Goal: Task Accomplishment & Management: Use online tool/utility

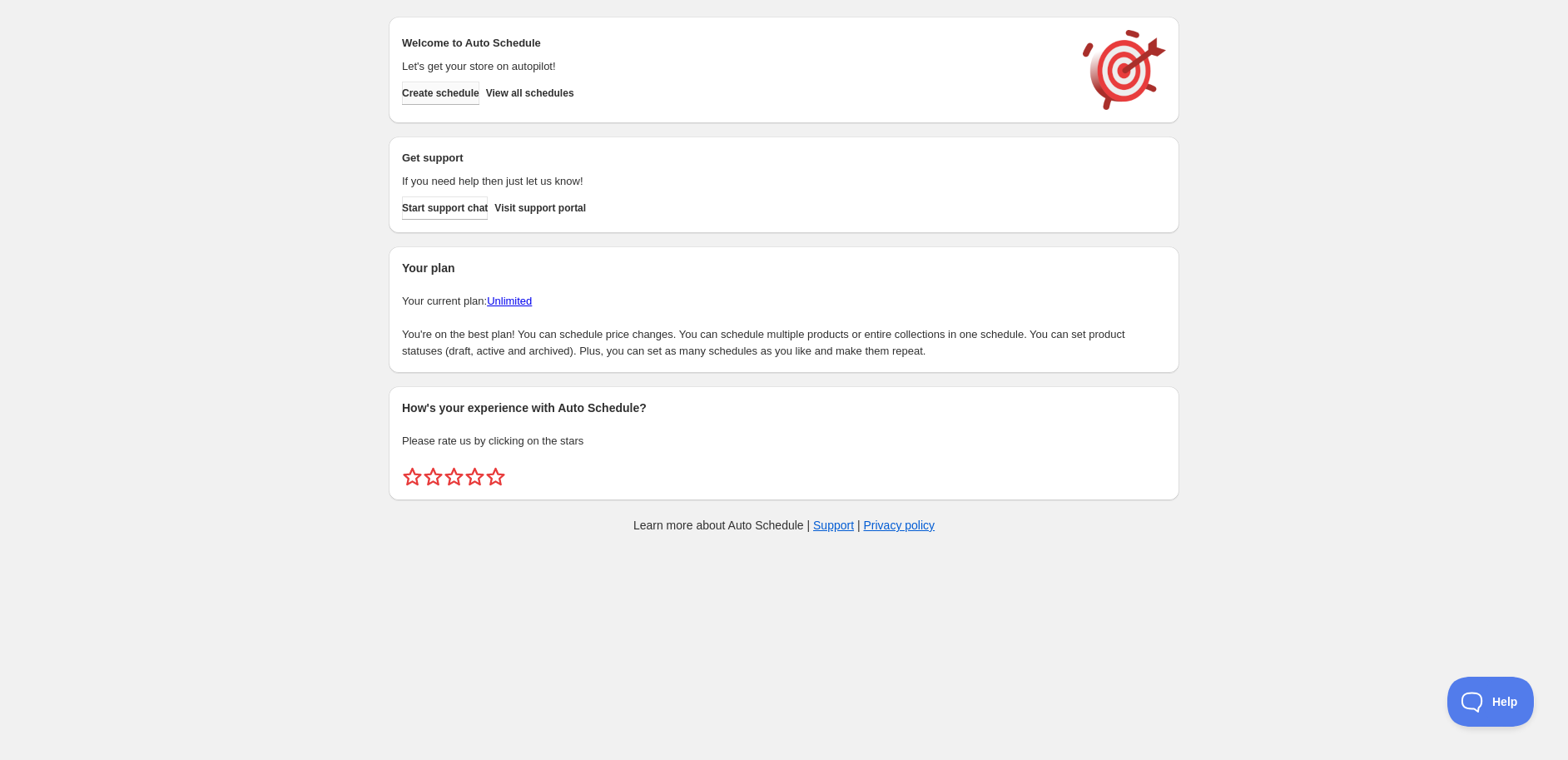
click at [437, 94] on span "Create schedule" at bounding box center [441, 93] width 77 height 13
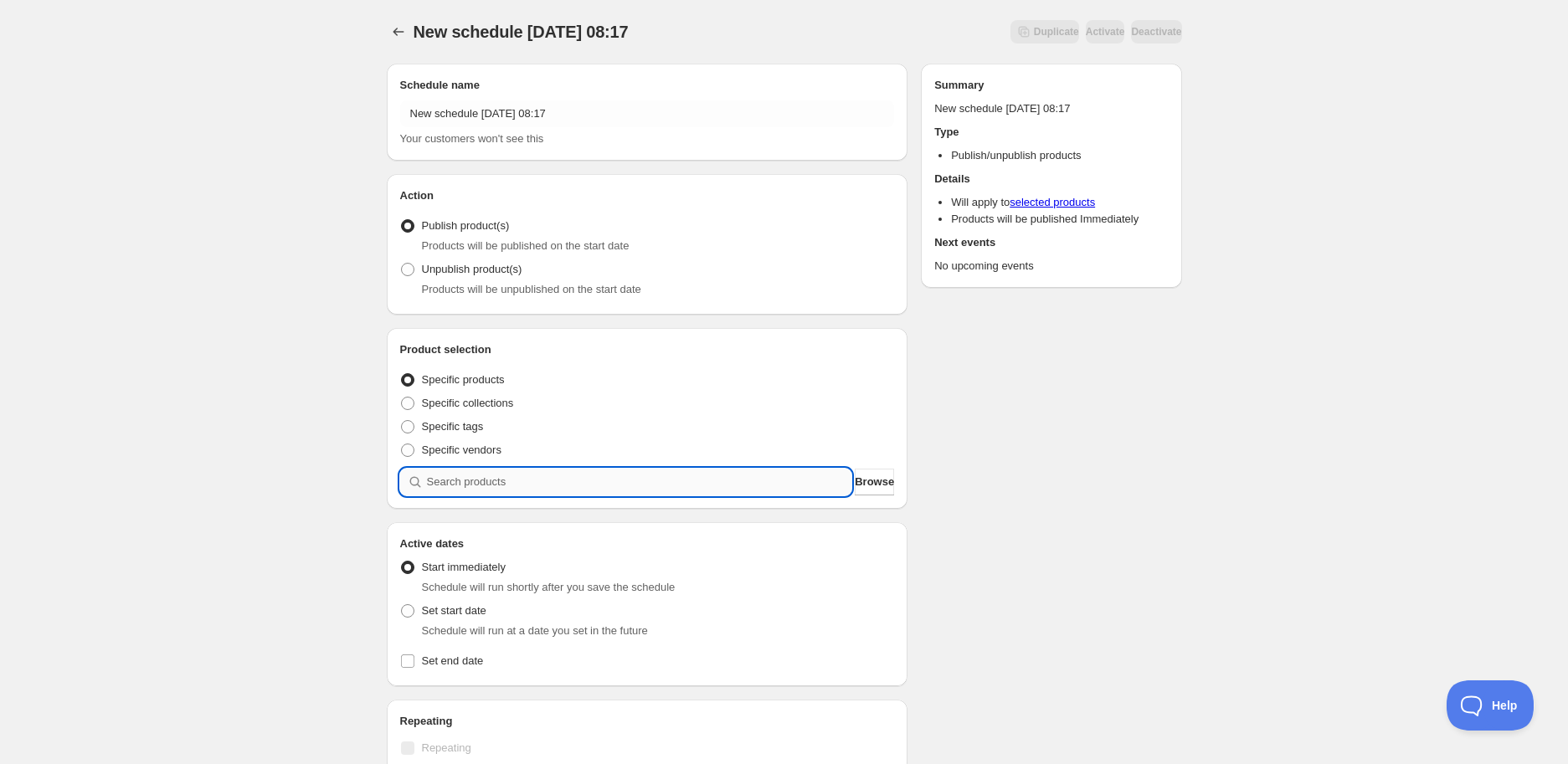
click at [553, 485] on input "search" at bounding box center [639, 483] width 426 height 27
paste input "STK010418"
type input "STK010418"
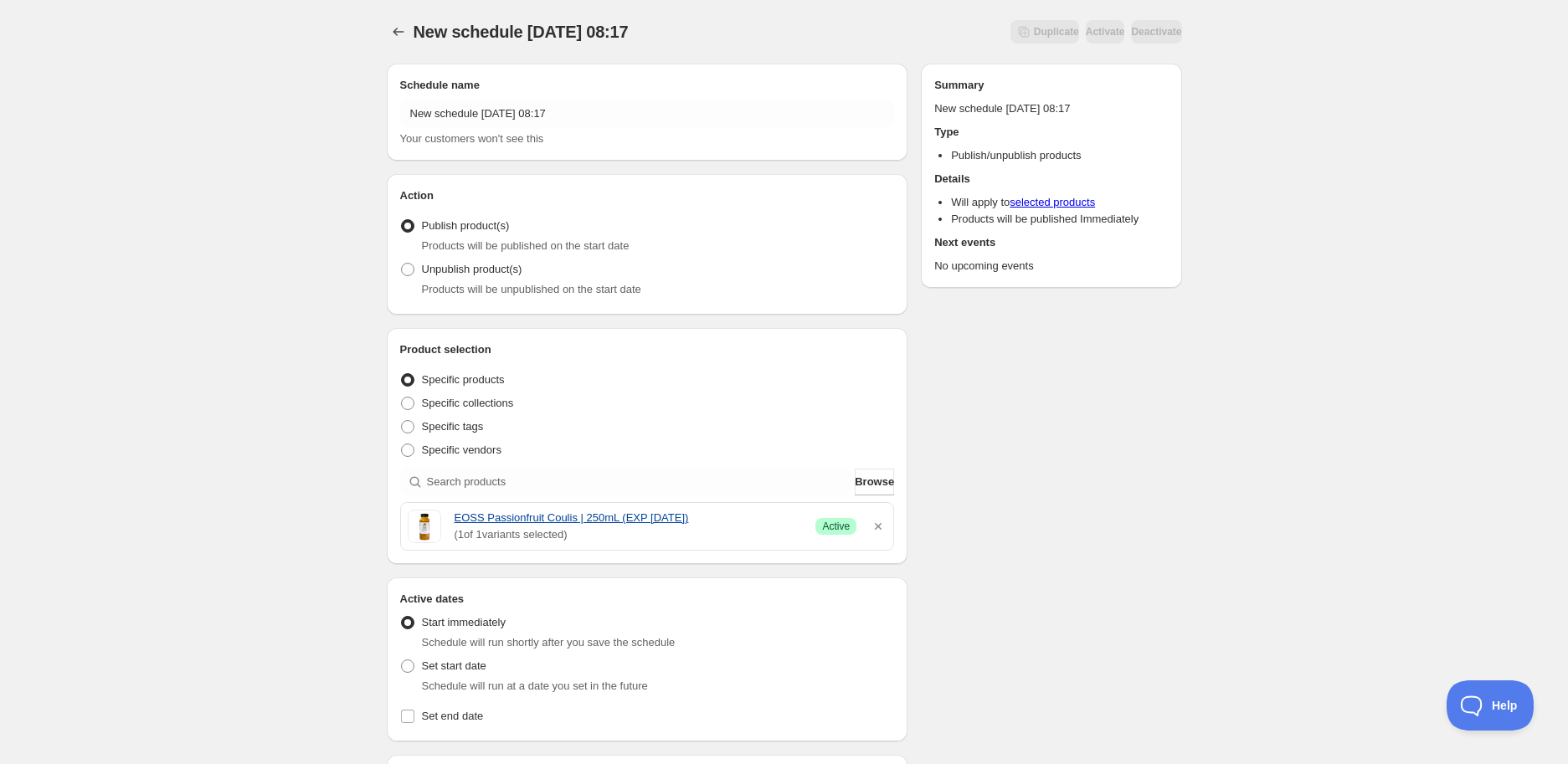
drag, startPoint x: 450, startPoint y: 518, endPoint x: 704, endPoint y: 511, distance: 254.1
click at [704, 511] on div "EOSS Passionfruit Coulis | 250mL (EXP [DATE]) ( 1 of 1 variants selected) Succe…" at bounding box center [647, 526] width 480 height 34
copy link "EOSS Passionfruit Coulis | 250mL (EXP [DATE])"
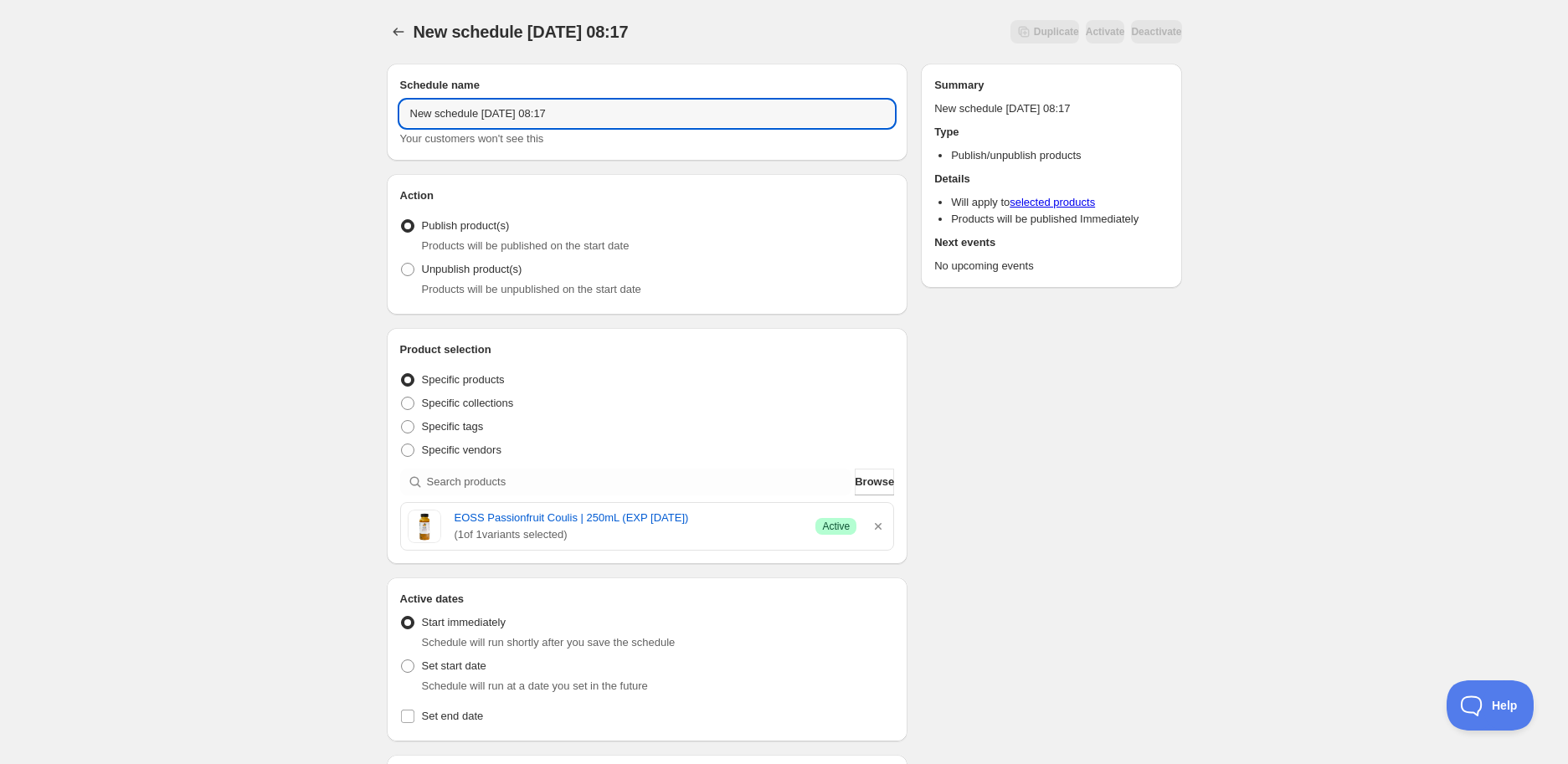
drag, startPoint x: 647, startPoint y: 114, endPoint x: 146, endPoint y: 83, distance: 502.0
click at [146, 82] on div "New schedule [DATE] 08:17. This page is ready New schedule [DATE] 08:17 Duplica…" at bounding box center [784, 665] width 1568 height 1331
paste input "EOSS Passionfruit Coulis | 250mL (EXP [DATE])"
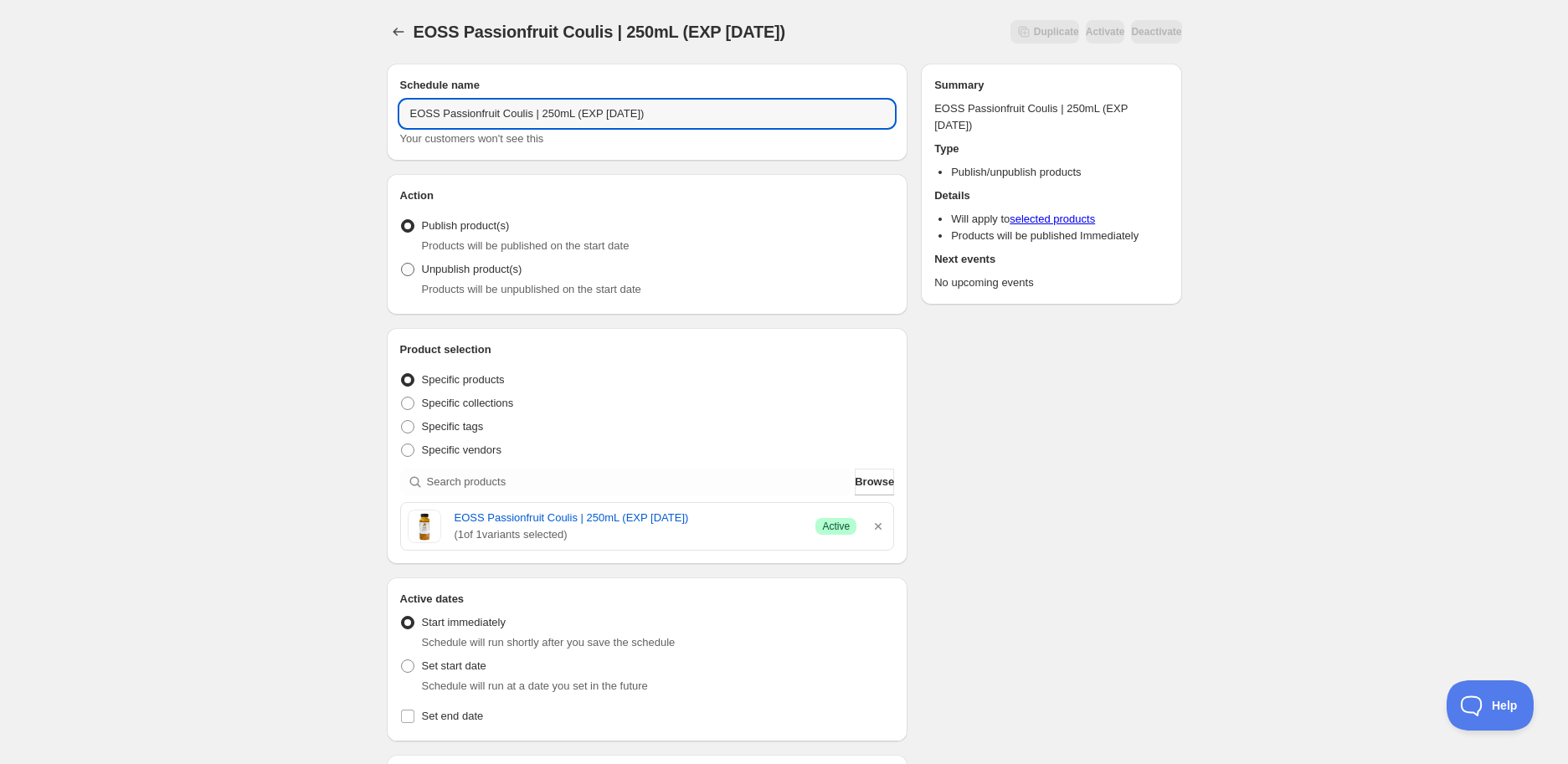
type input "EOSS Passionfruit Coulis | 250mL (EXP [DATE])"
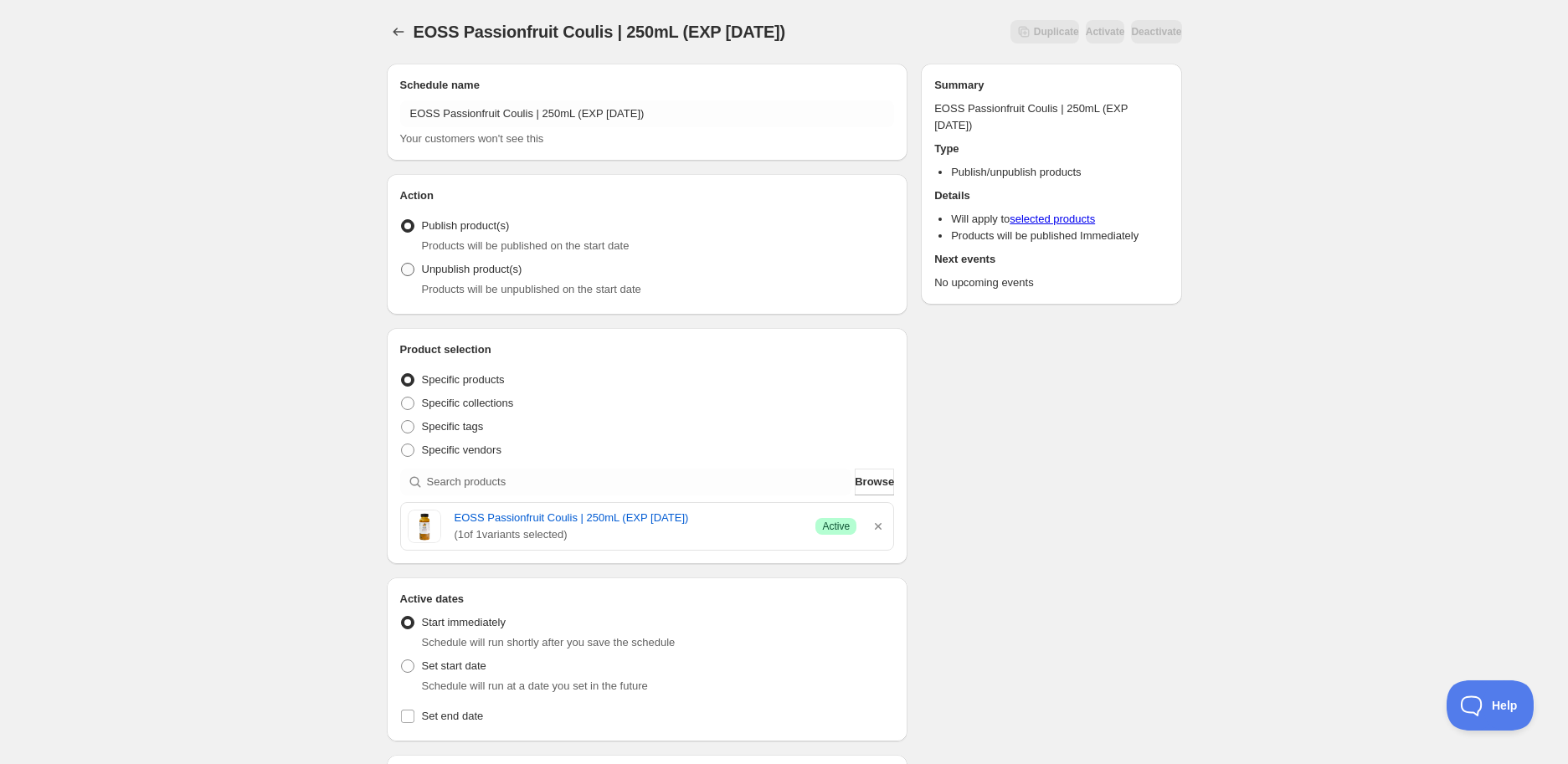
click at [455, 276] on span "Unpublish product(s)" at bounding box center [472, 269] width 101 height 13
click at [401, 264] on input "Unpublish product(s)" at bounding box center [400, 263] width 1 height 1
radio input "true"
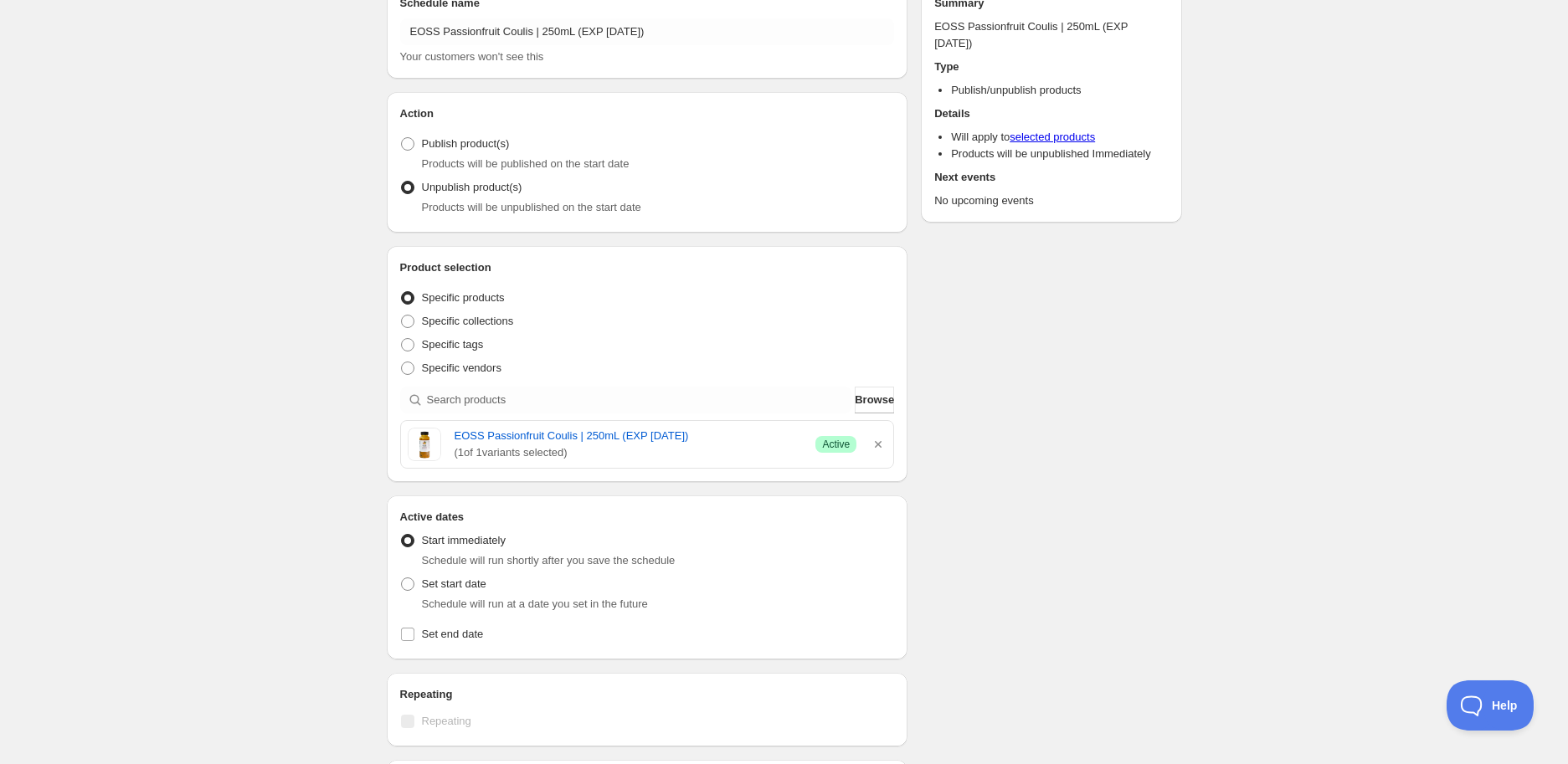
scroll to position [186, 0]
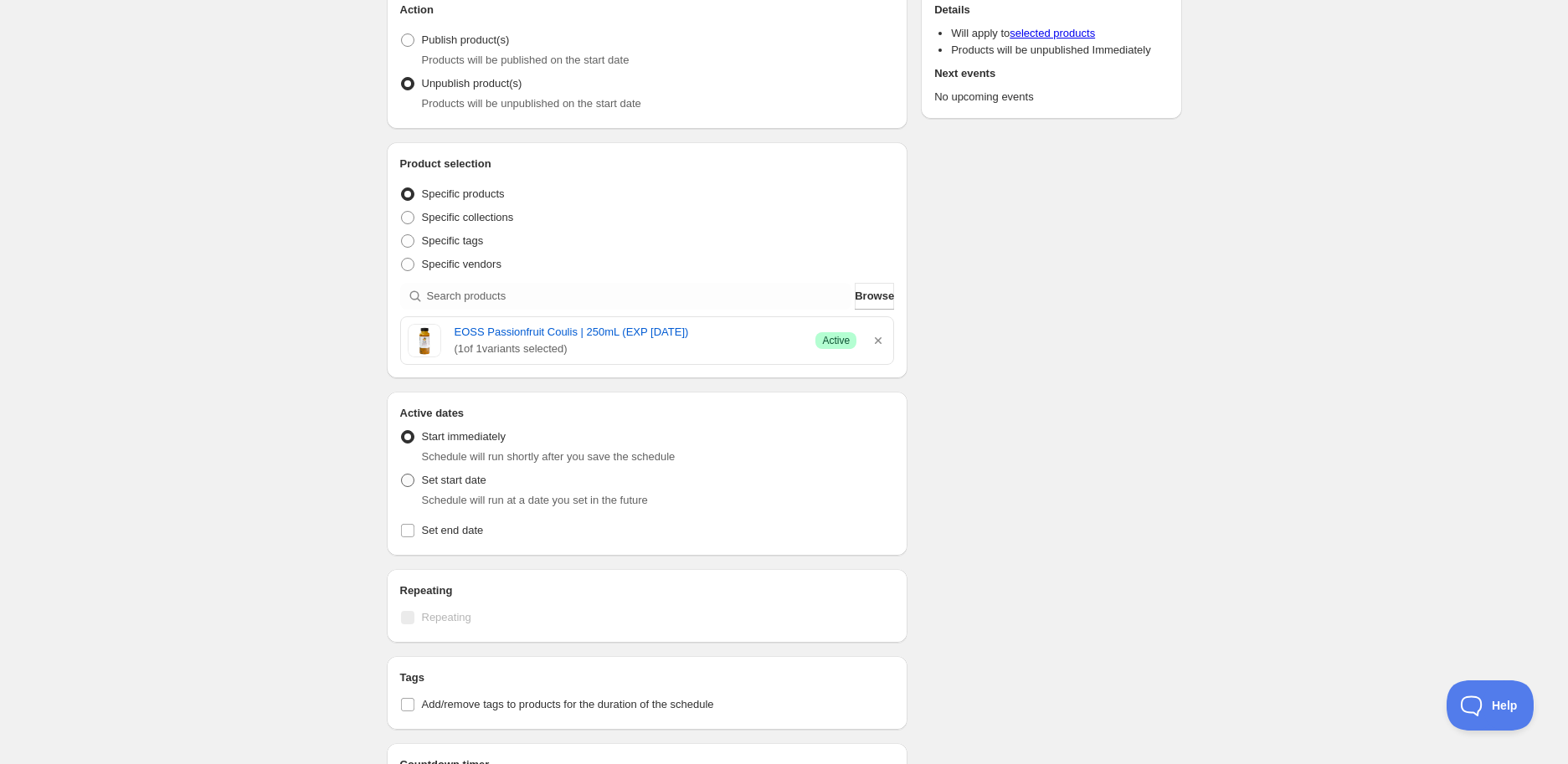
click at [429, 489] on label "Set start date" at bounding box center [443, 481] width 86 height 23
click at [401, 475] on input "Set start date" at bounding box center [400, 474] width 1 height 1
radio input "true"
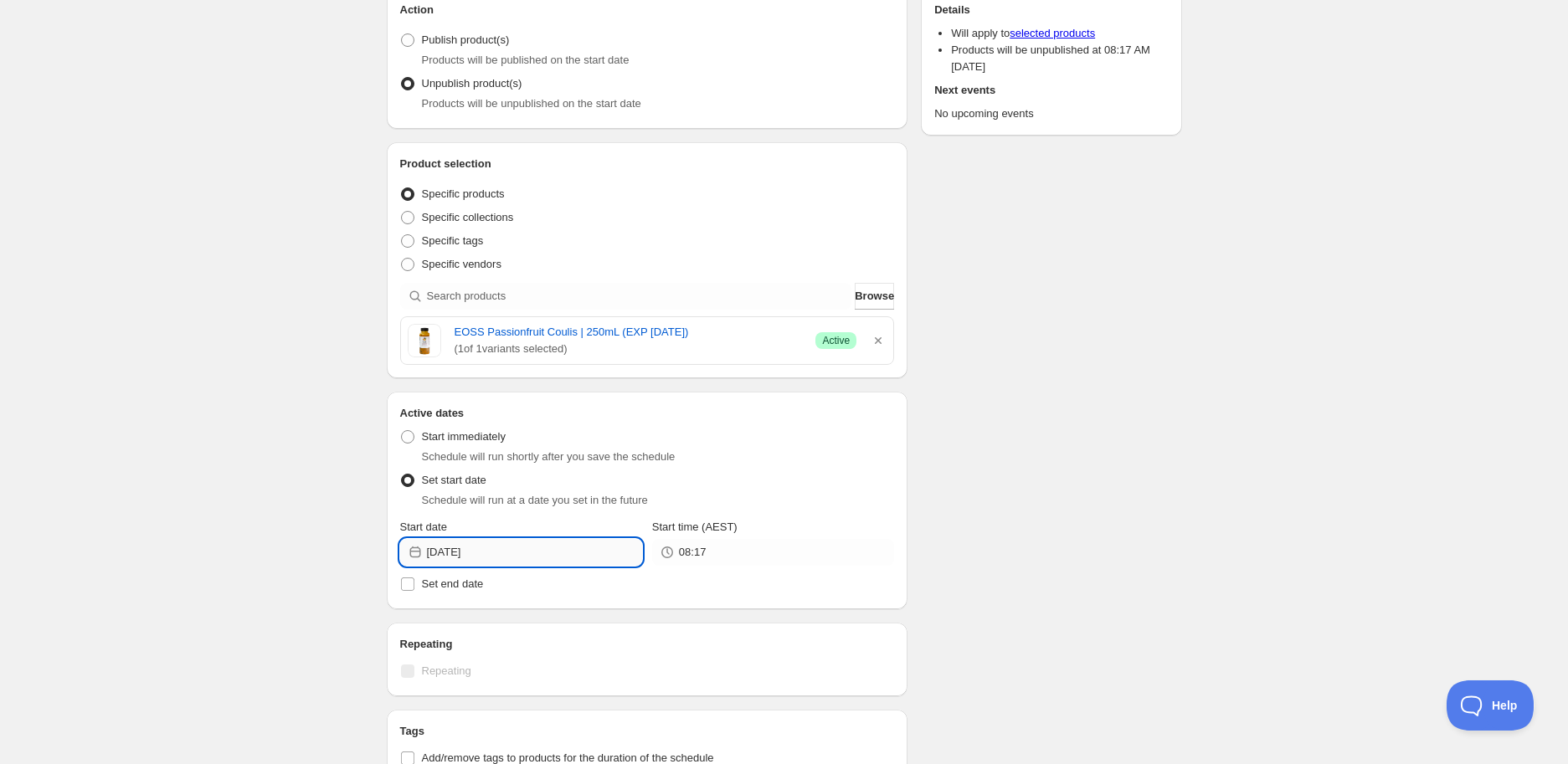
click at [496, 555] on input "[DATE]" at bounding box center [534, 552] width 215 height 27
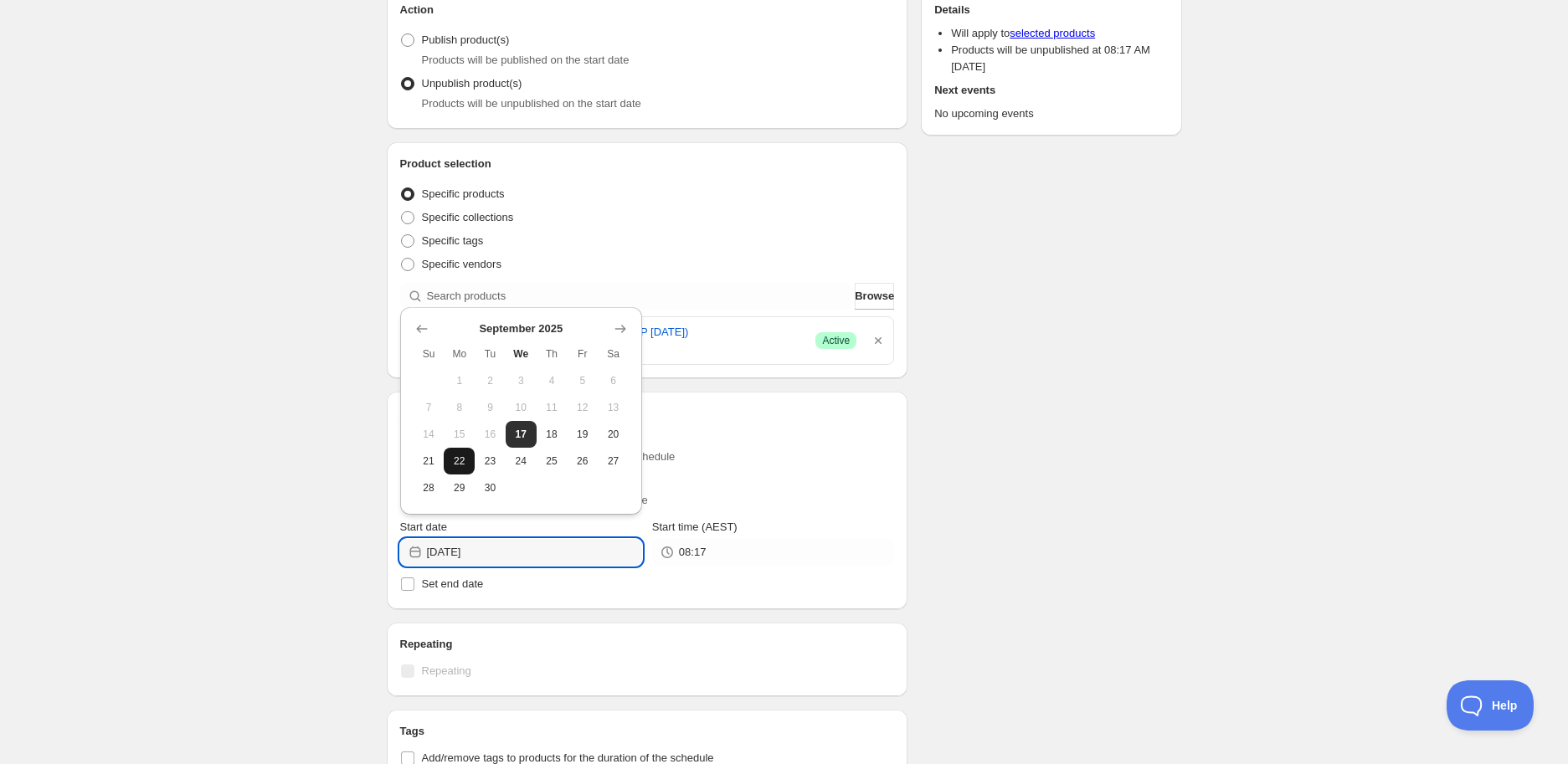
click at [467, 462] on span "22" at bounding box center [459, 461] width 17 height 14
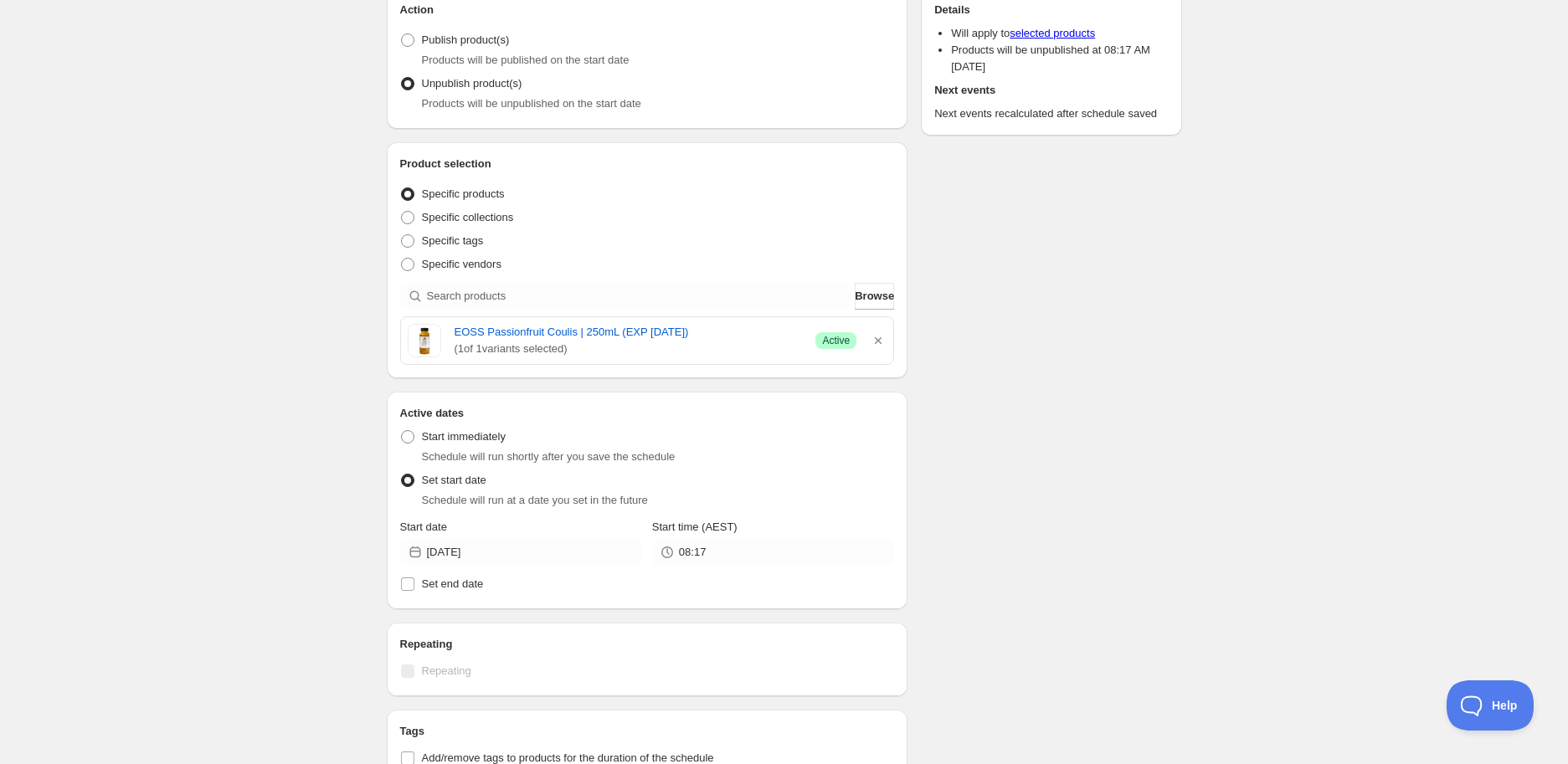
type input "[DATE]"
click at [713, 551] on input "08:17" at bounding box center [786, 552] width 215 height 27
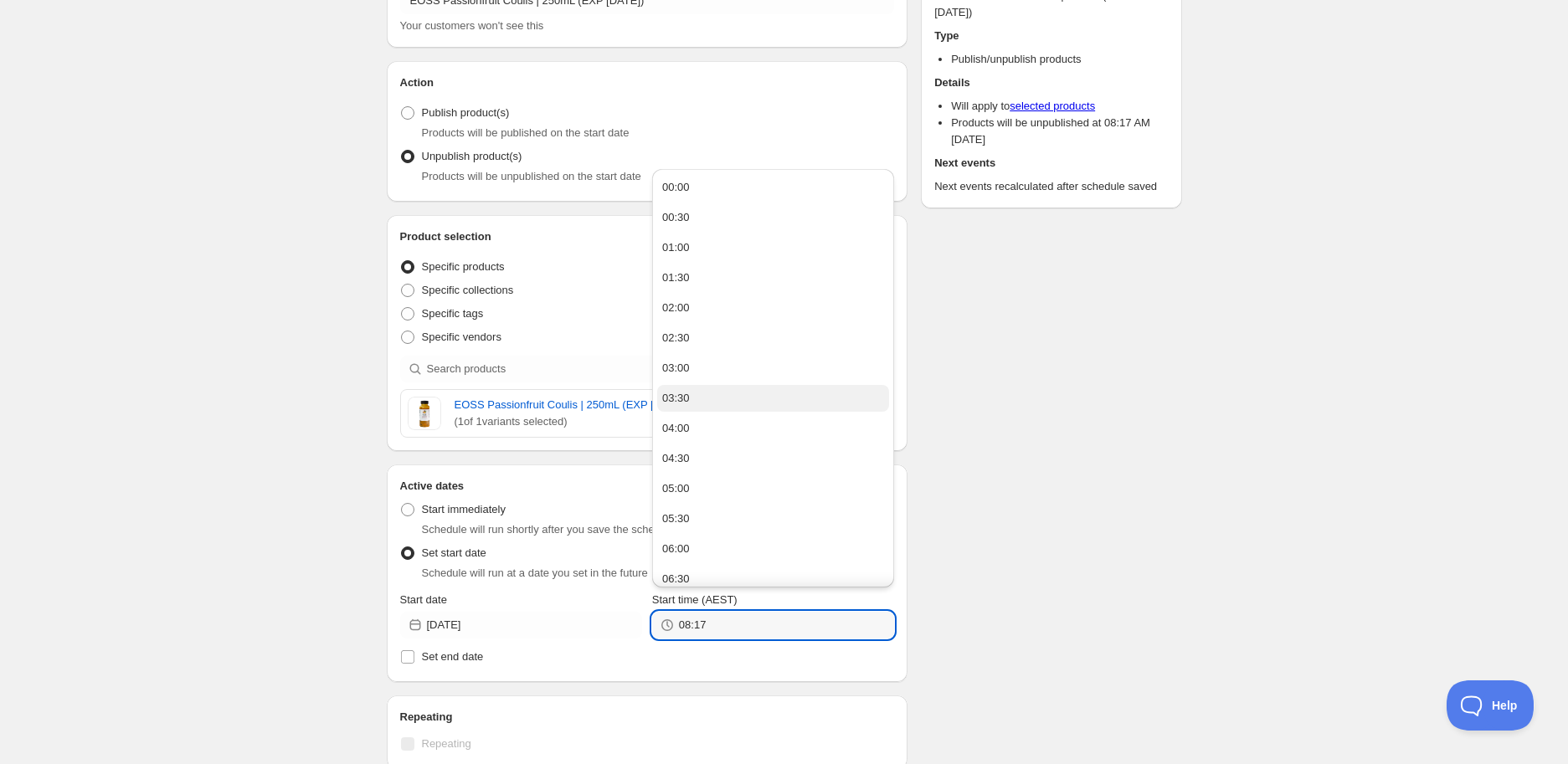
scroll to position [93, 0]
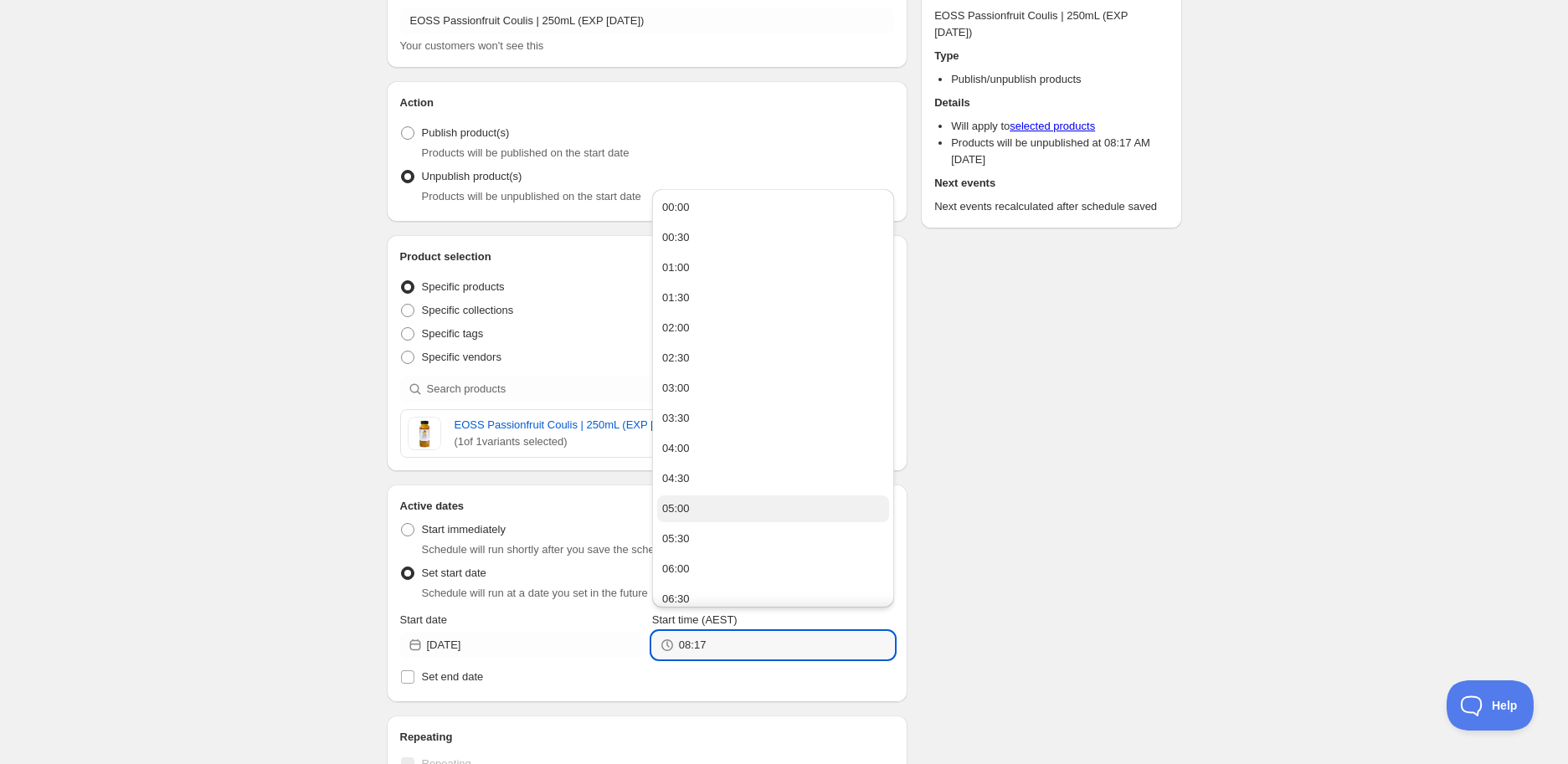
click at [729, 510] on button "05:00" at bounding box center [773, 509] width 232 height 27
type input "05:00"
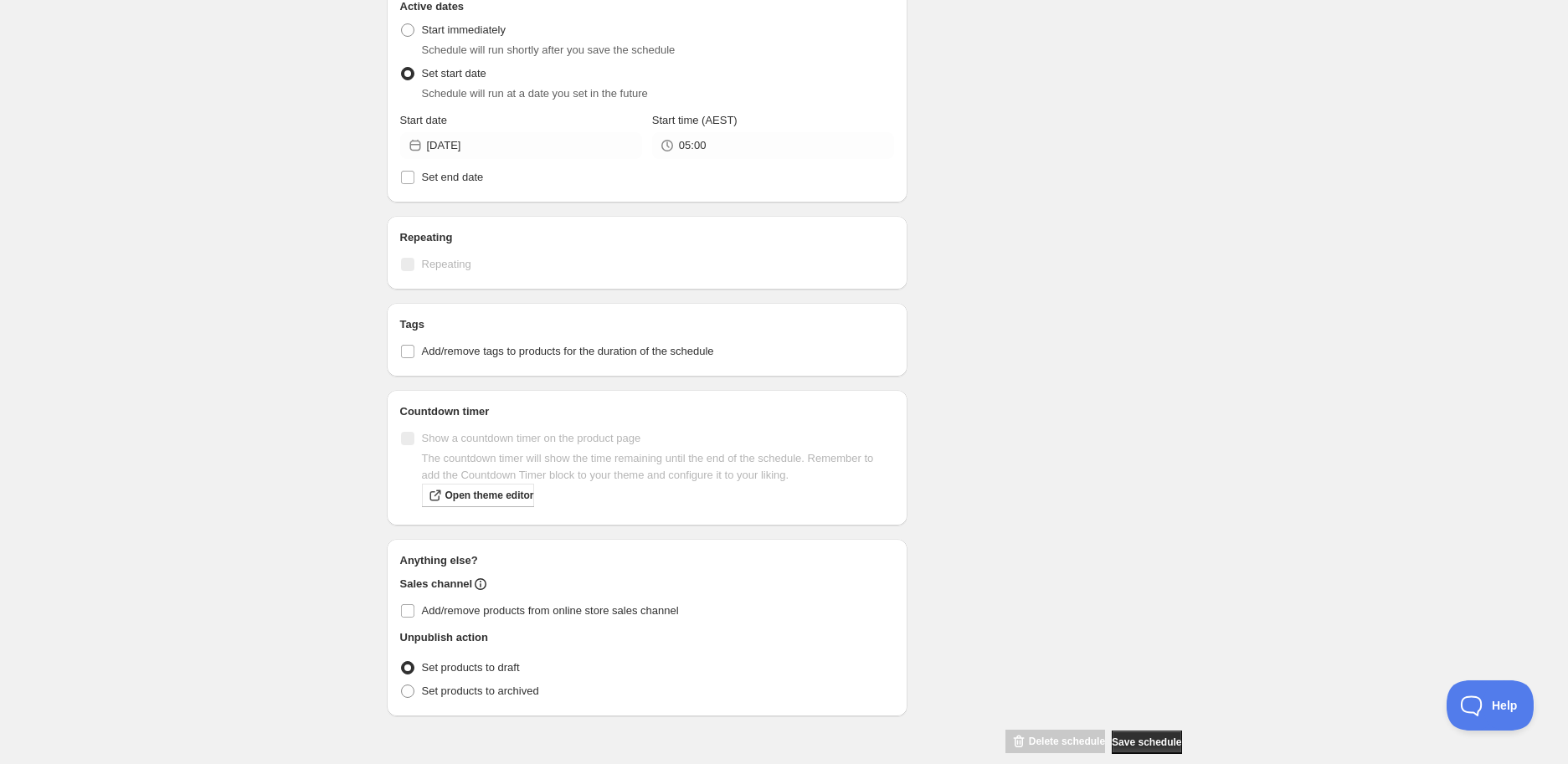
scroll to position [613, 0]
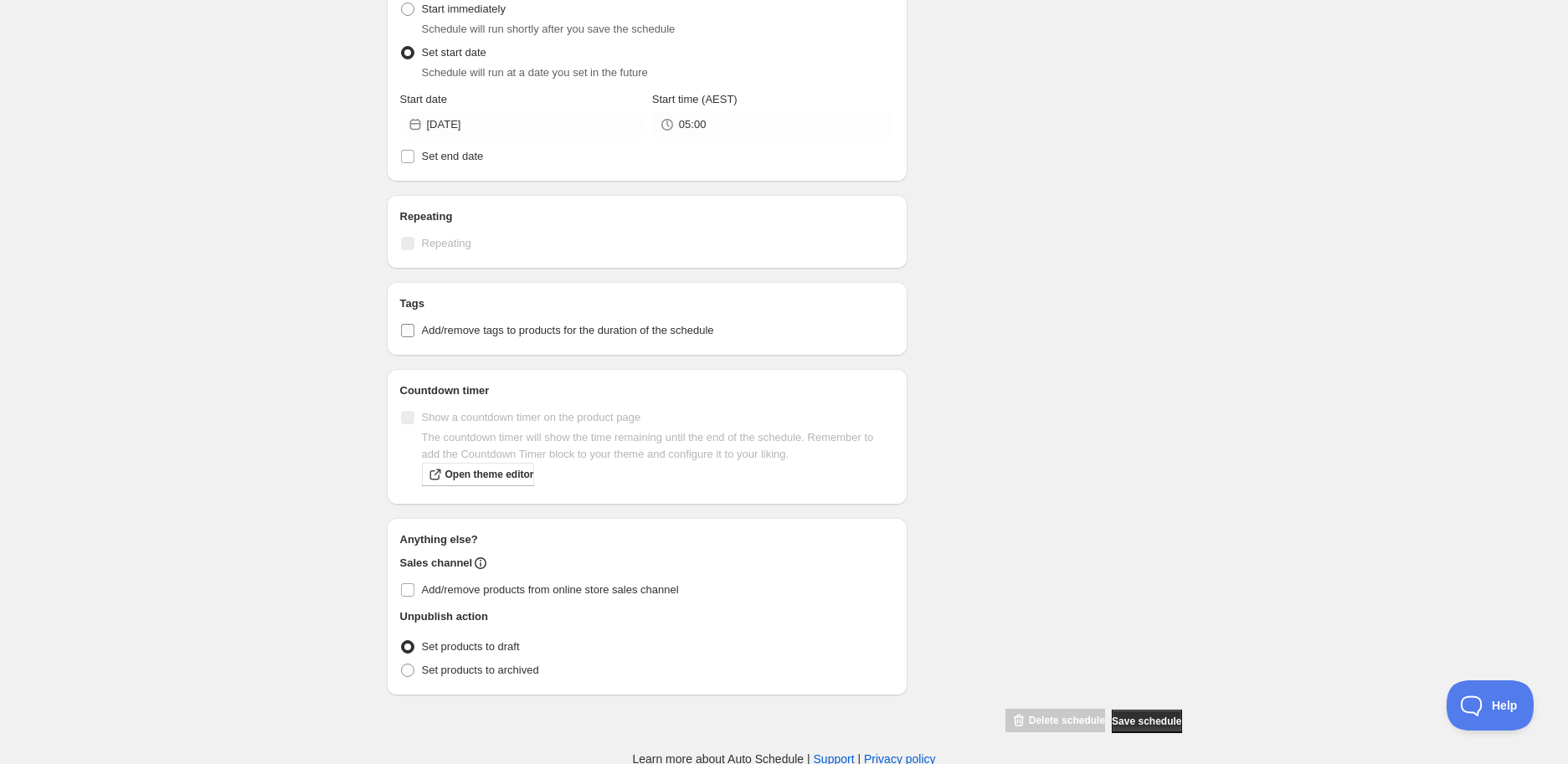
click at [467, 337] on span "Add/remove tags to products for the duration of the schedule" at bounding box center [568, 330] width 292 height 13
click at [414, 337] on input "Add/remove tags to products for the duration of the schedule" at bounding box center [407, 331] width 14 height 14
checkbox input "true"
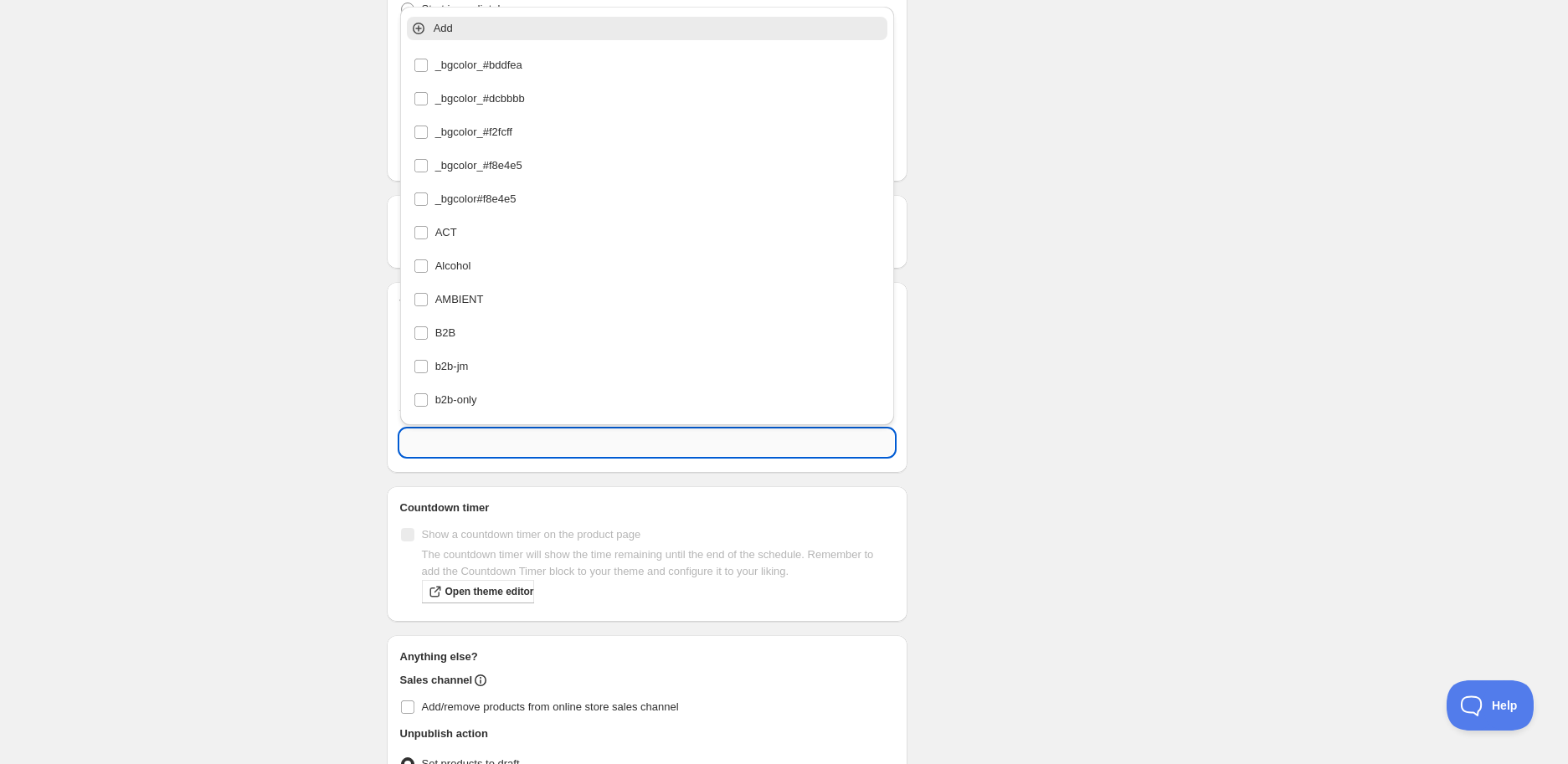
click at [487, 441] on input "text" at bounding box center [647, 443] width 494 height 27
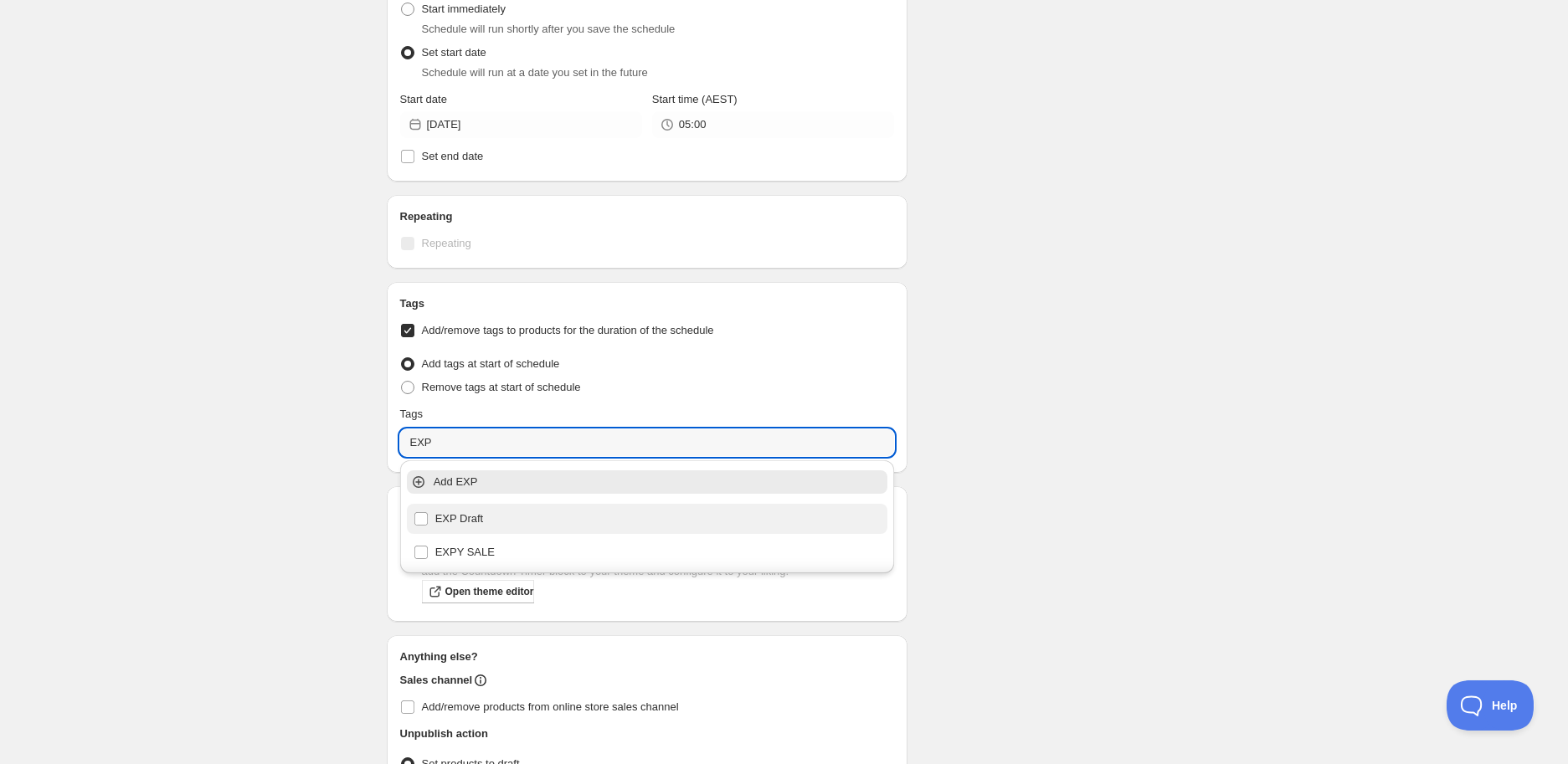
click at [534, 513] on div "EXP Draft" at bounding box center [647, 518] width 468 height 23
type input "EXP Draft"
checkbox input "true"
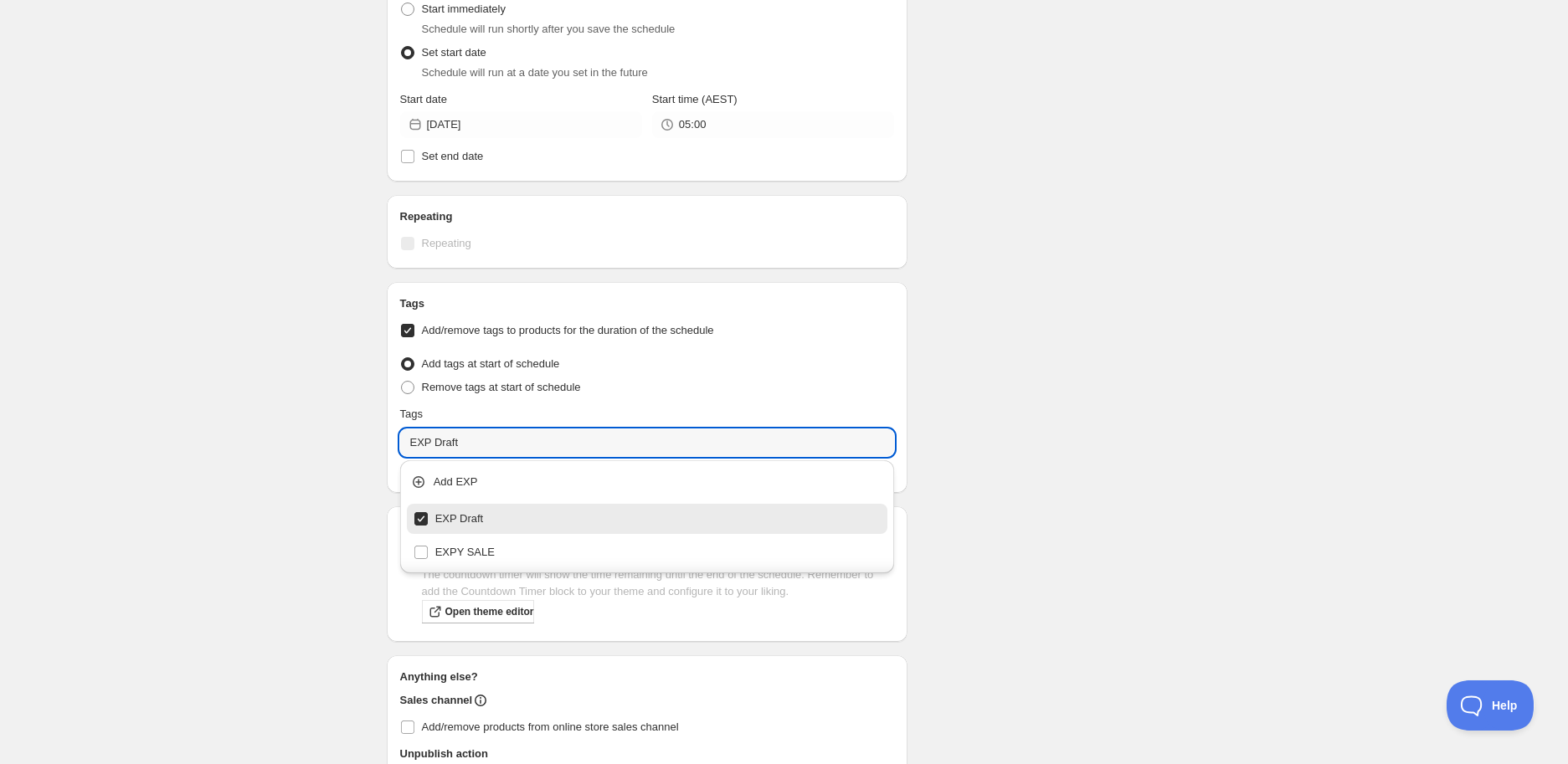
type input "EXP Draft"
drag, startPoint x: 1088, startPoint y: 204, endPoint x: 1080, endPoint y: 185, distance: 20.6
click at [1085, 202] on div "Schedule name EOSS Passionfruit Coulis | 250mL (EXP [DATE]) Your customers won'…" at bounding box center [778, 154] width 809 height 1434
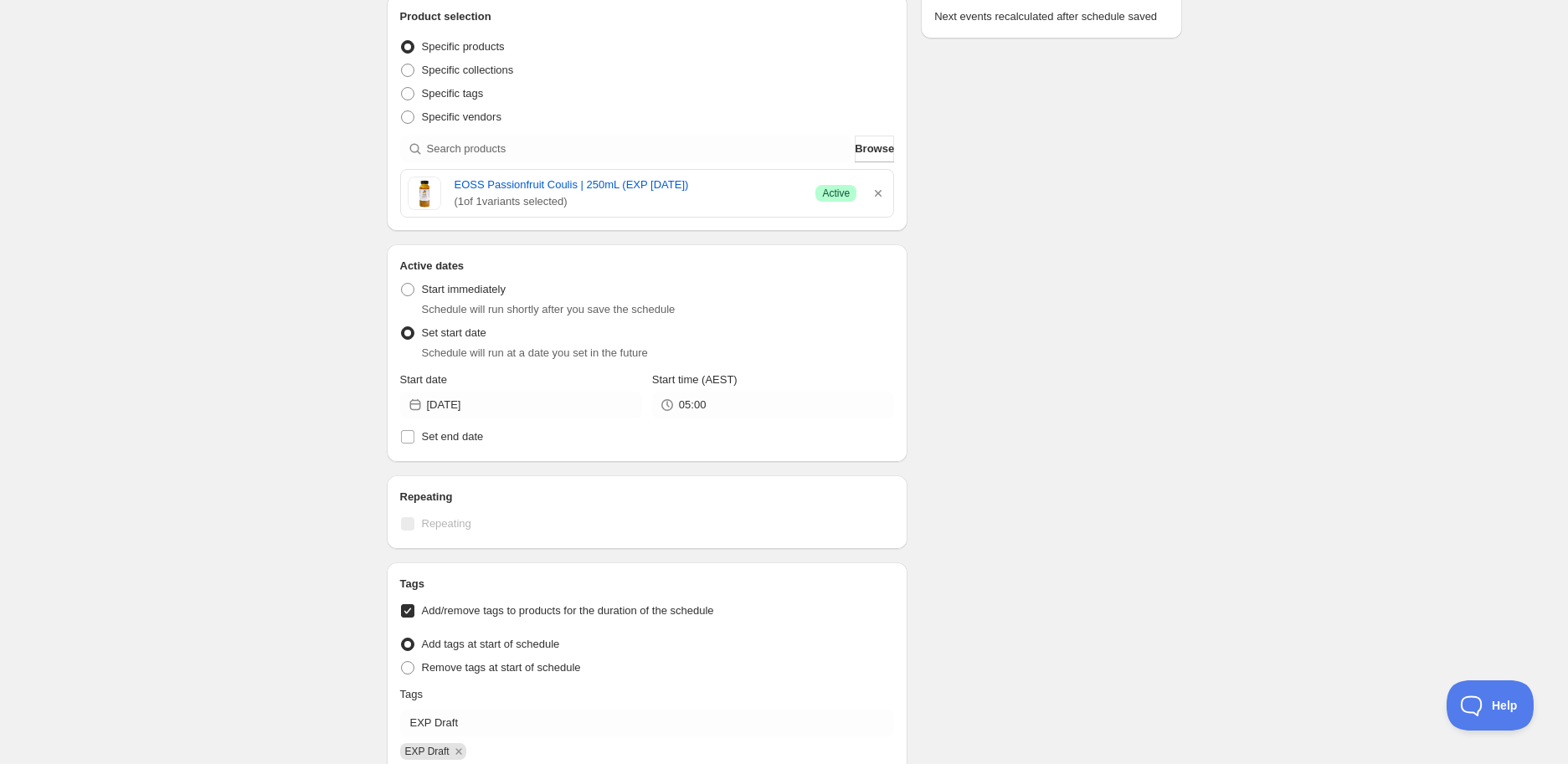
scroll to position [0, 0]
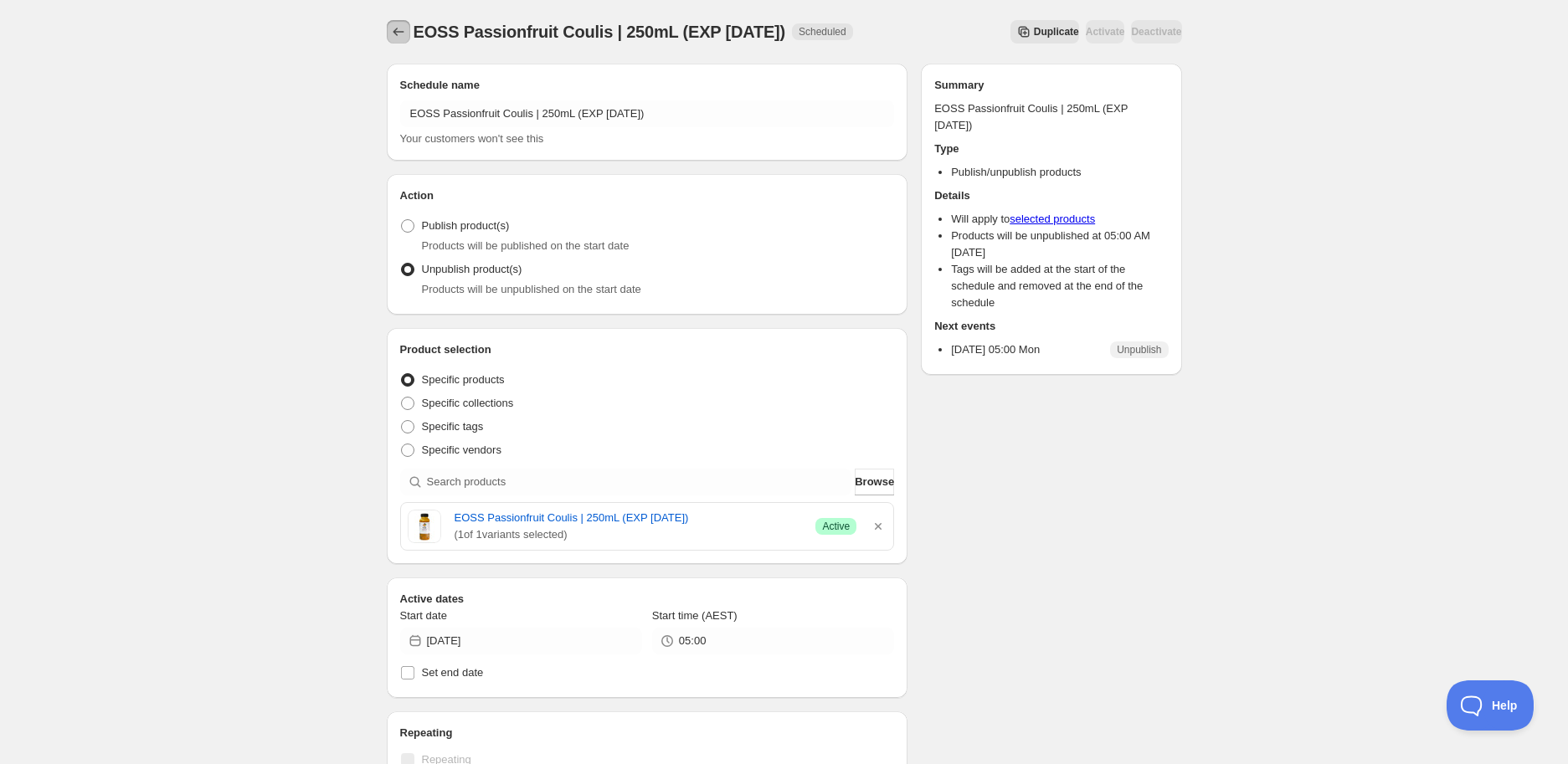
click at [406, 36] on icon "Schedules" at bounding box center [398, 31] width 16 height 16
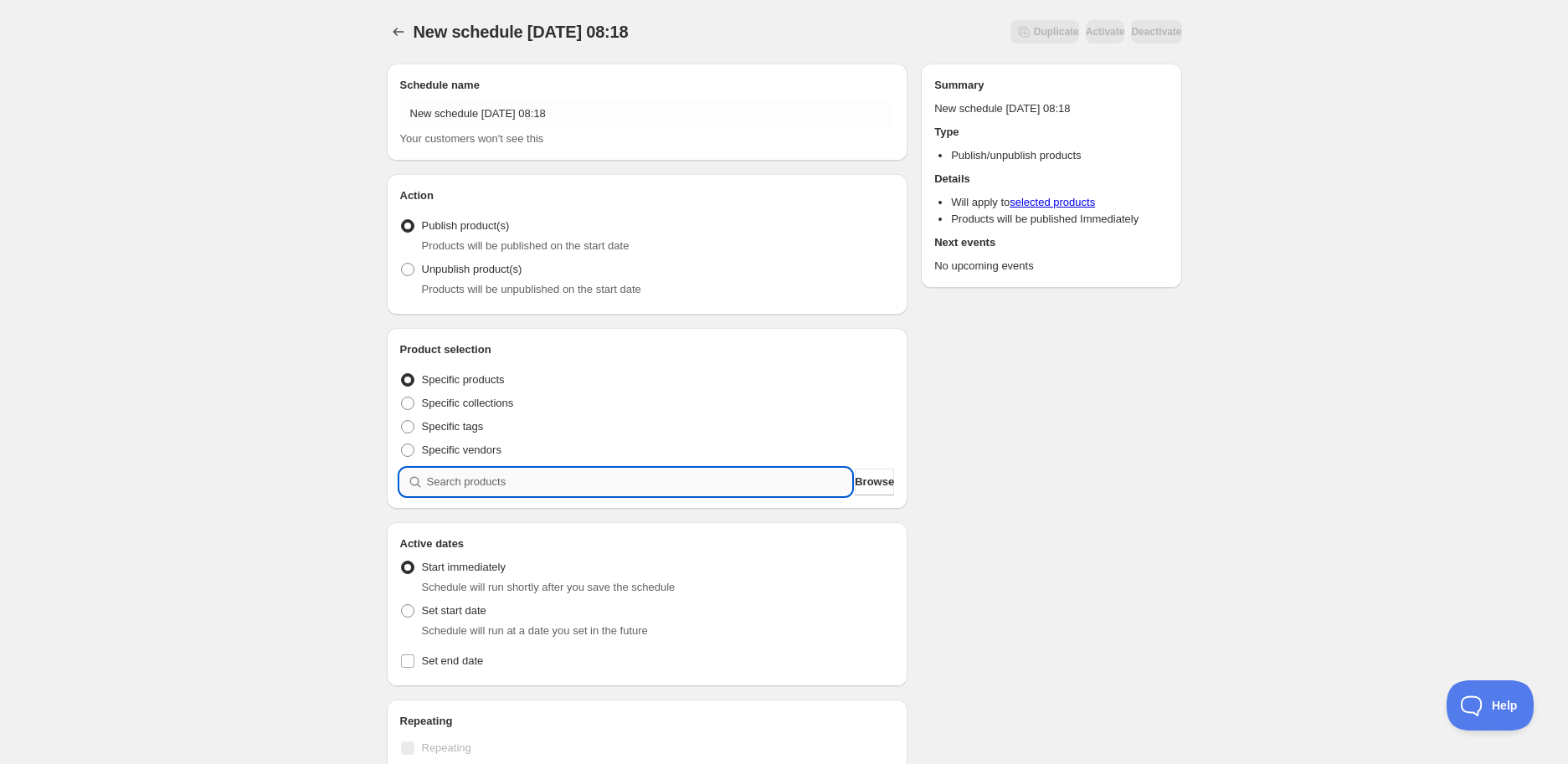
click at [427, 481] on input "search" at bounding box center [639, 483] width 426 height 27
paste input "search"
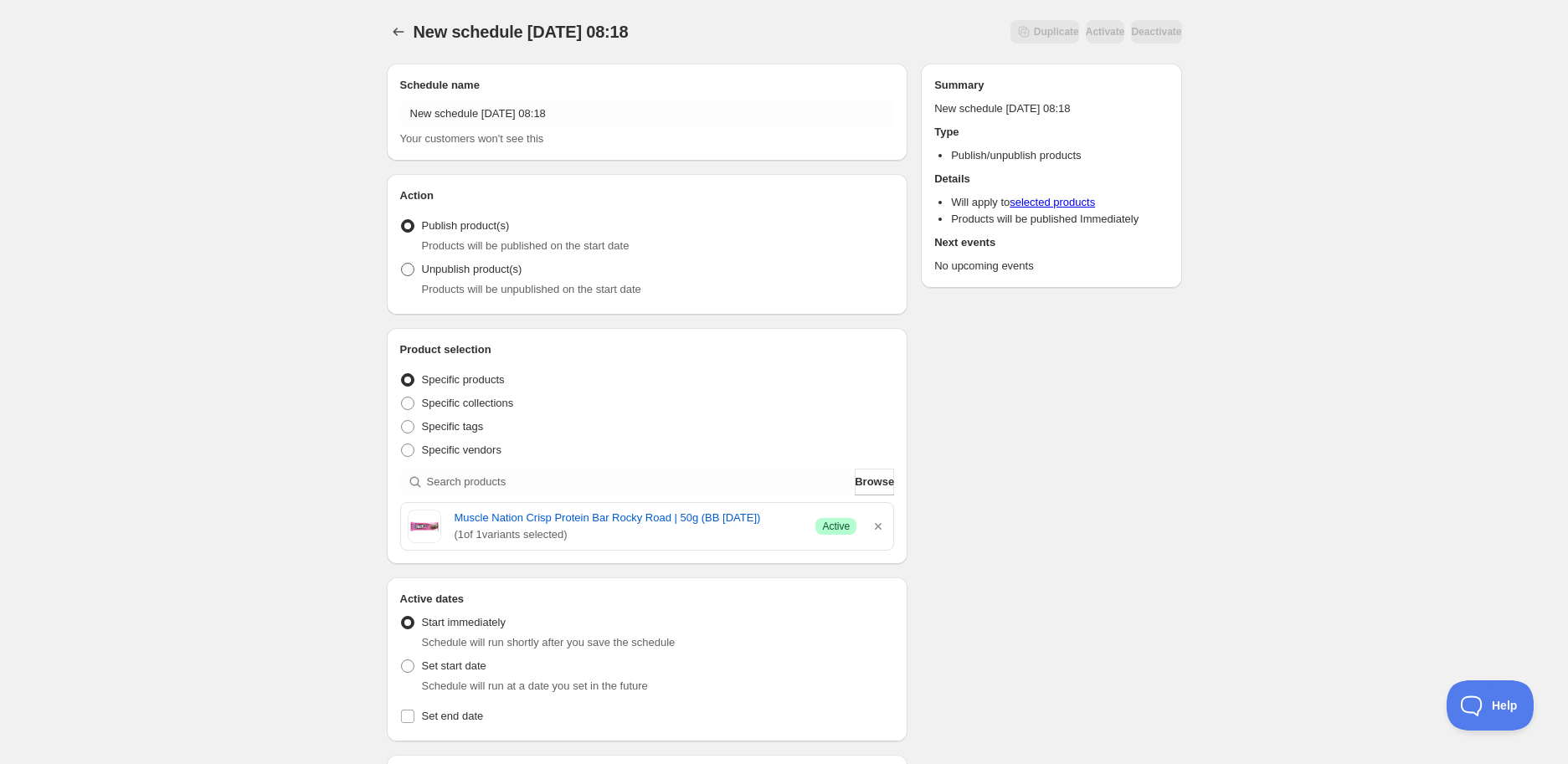
click at [469, 279] on label "Unpublish product(s)" at bounding box center [461, 269] width 122 height 23
click at [401, 264] on input "Unpublish product(s)" at bounding box center [400, 263] width 1 height 1
radio input "true"
drag, startPoint x: 444, startPoint y: 514, endPoint x: 767, endPoint y: 516, distance: 323.0
click at [767, 516] on div "Muscle Nation Crisp Protein Bar Rocky Road | 50g (BB [DATE]) ( 1 of 1 variants …" at bounding box center [647, 526] width 480 height 34
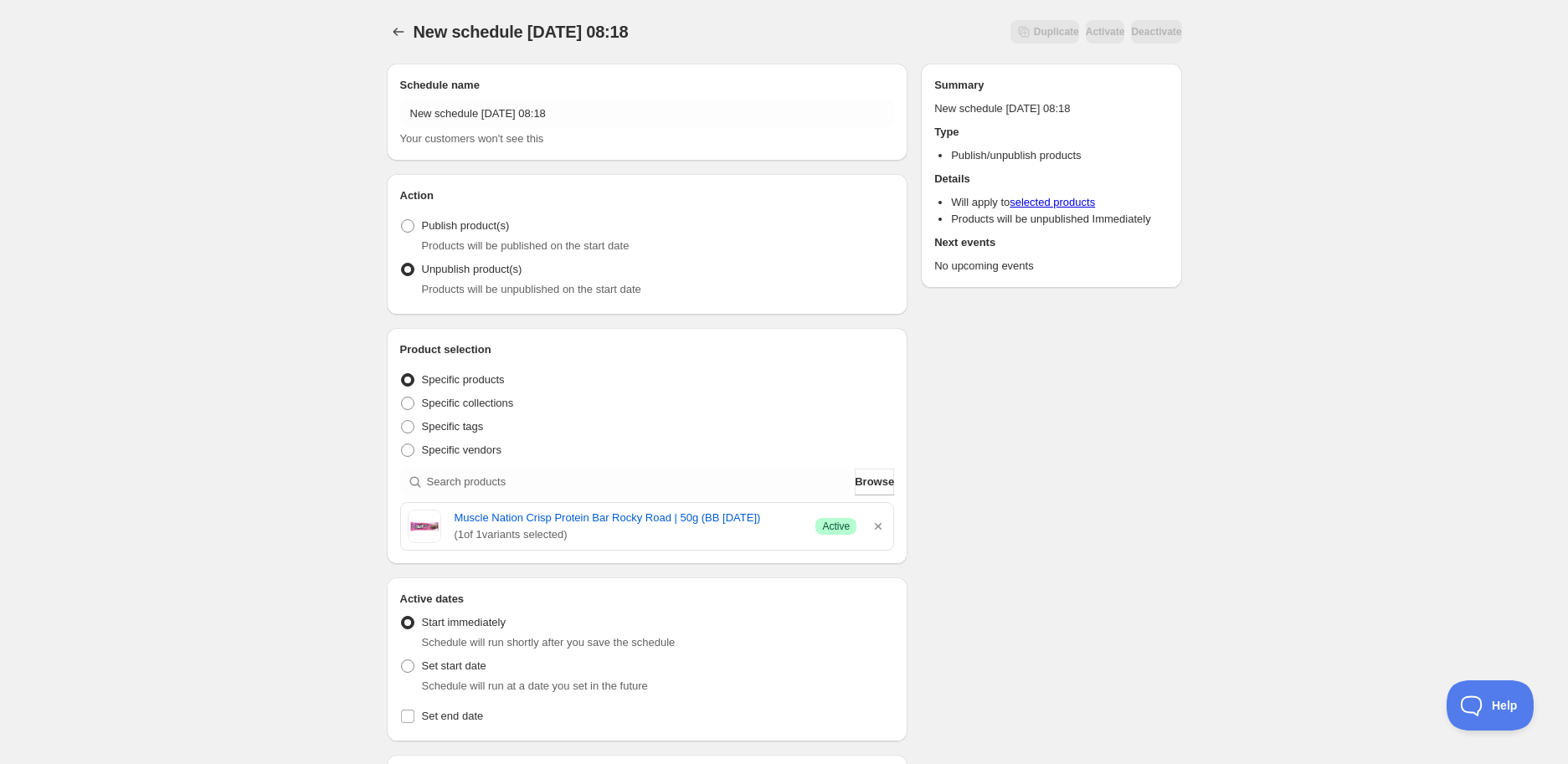
click at [1180, 511] on div "Schedule name New schedule [DATE] 08:18 Your customers won't see this Action Ac…" at bounding box center [778, 672] width 809 height 1244
drag, startPoint x: 449, startPoint y: 518, endPoint x: 779, endPoint y: 514, distance: 330.0
click at [779, 514] on div "Muscle Nation Crisp Protein Bar Rocky Road | 50g (BB [DATE]) ( 1 of 1 variants …" at bounding box center [647, 526] width 480 height 34
copy link "Muscle Nation Crisp Protein Bar Rocky Road | 50g (BB [DATE])"
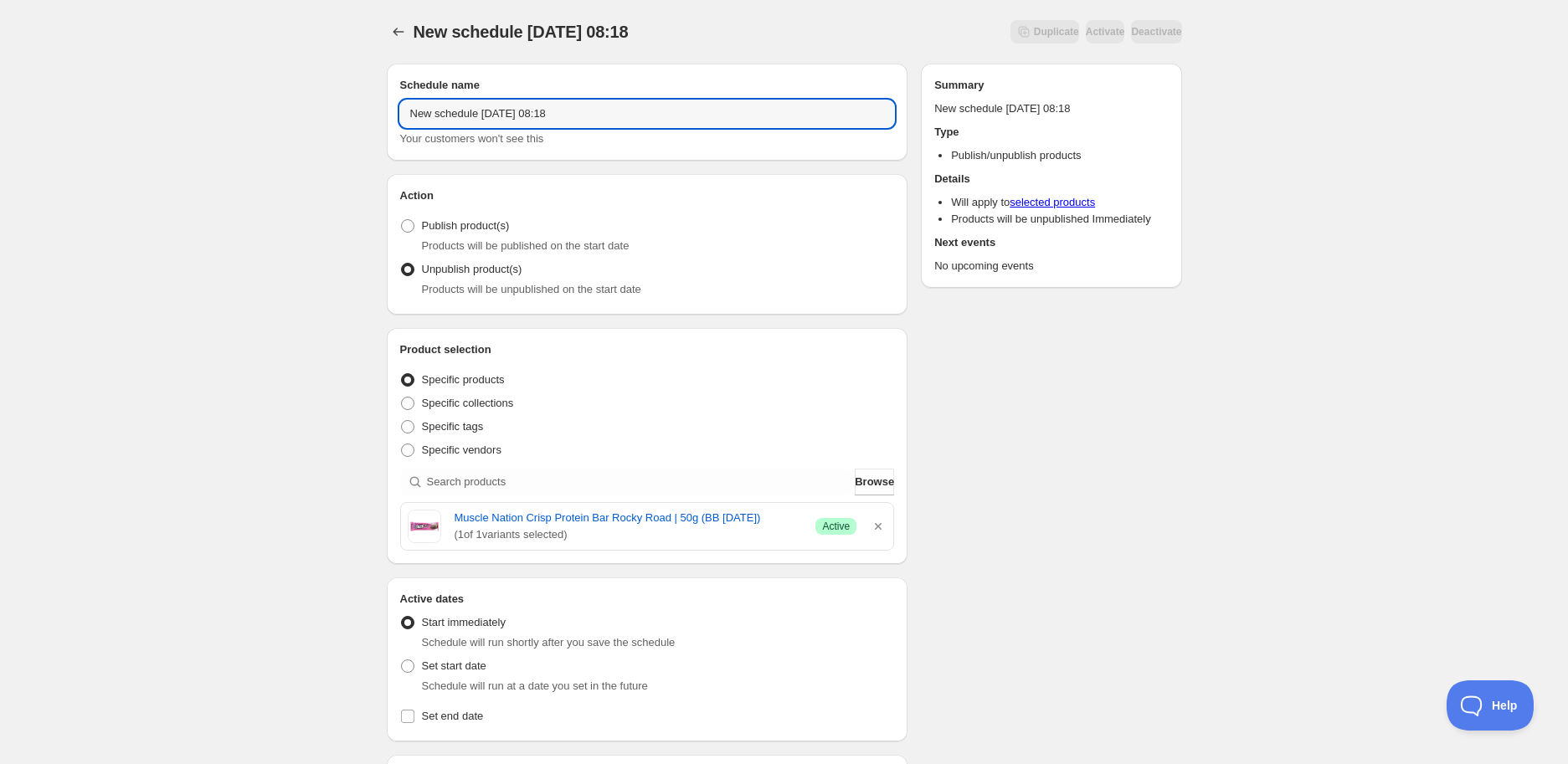
drag, startPoint x: 593, startPoint y: 112, endPoint x: 304, endPoint y: 132, distance: 289.7
click at [304, 132] on div "New schedule [DATE] 08:18. This page is ready New schedule [DATE] 08:18 Duplica…" at bounding box center [784, 663] width 1568 height 1327
paste input "Muscle Nation Crisp Protein Bar Rocky Road | 50g (BB [DATE])"
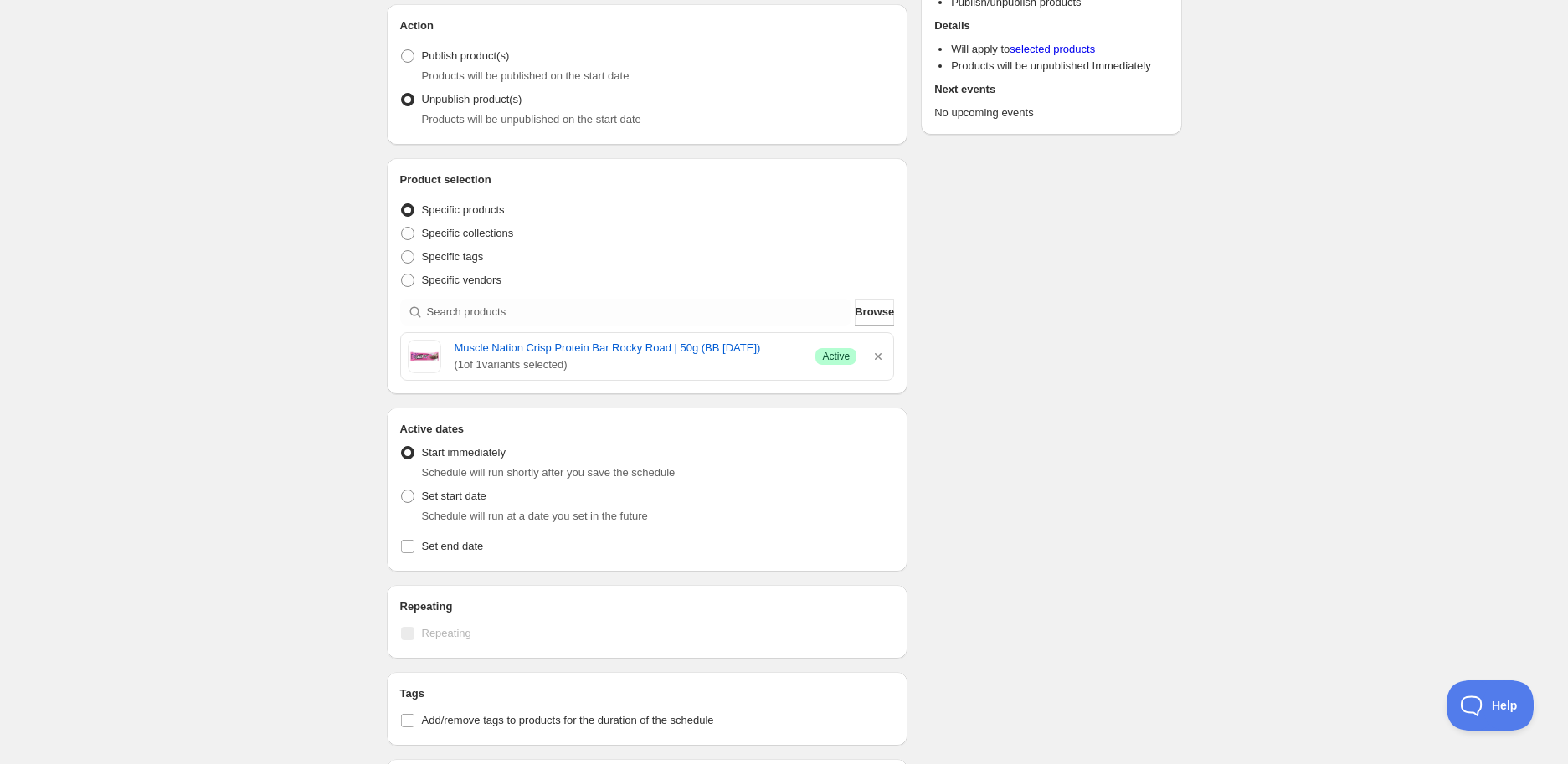
scroll to position [279, 0]
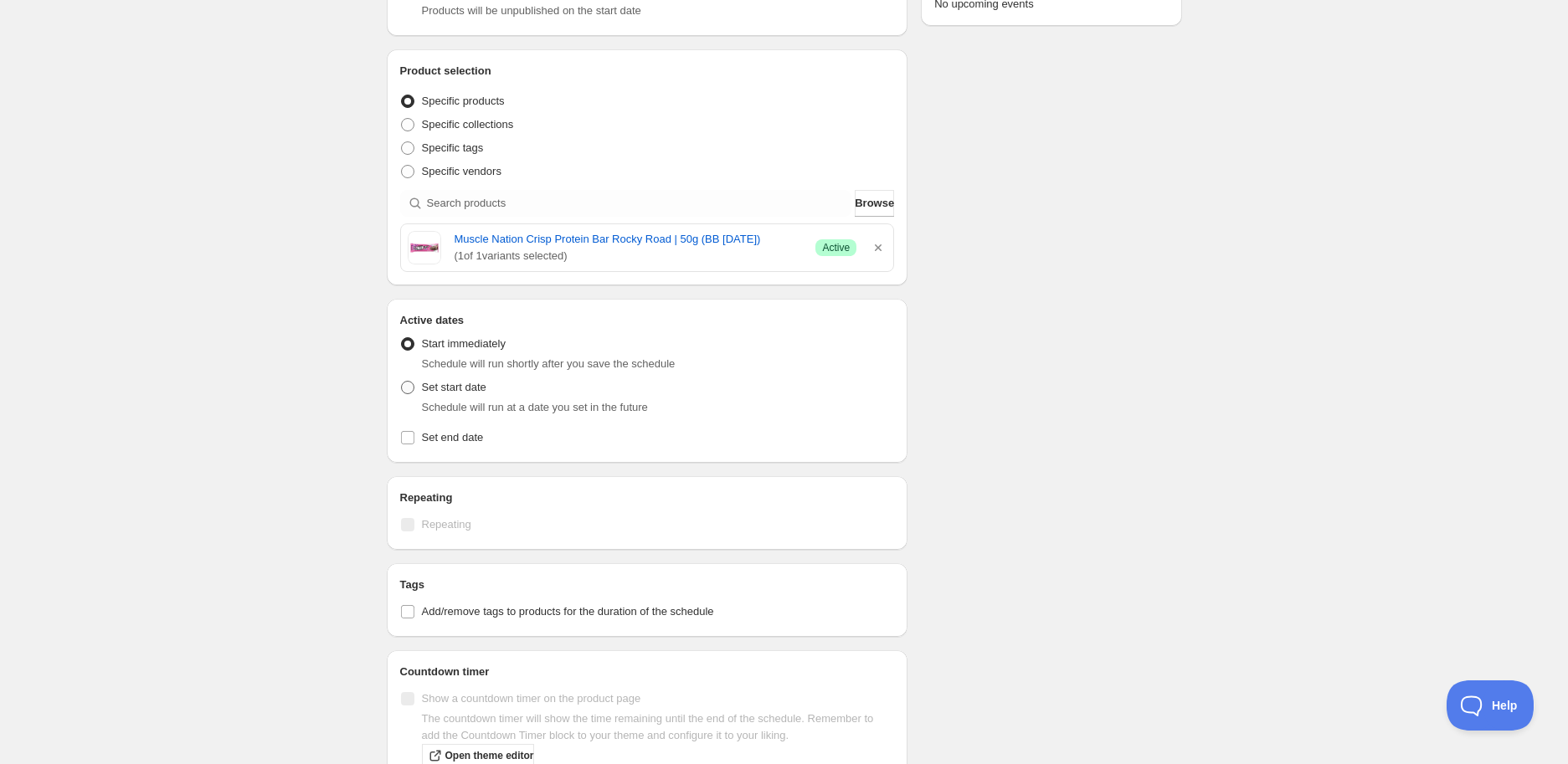
type input "Muscle Nation Crisp Protein Bar Rocky Road | 50g (BB [DATE])"
click at [457, 392] on span "Set start date" at bounding box center [454, 387] width 65 height 13
click at [401, 382] on input "Set start date" at bounding box center [400, 381] width 1 height 1
radio input "true"
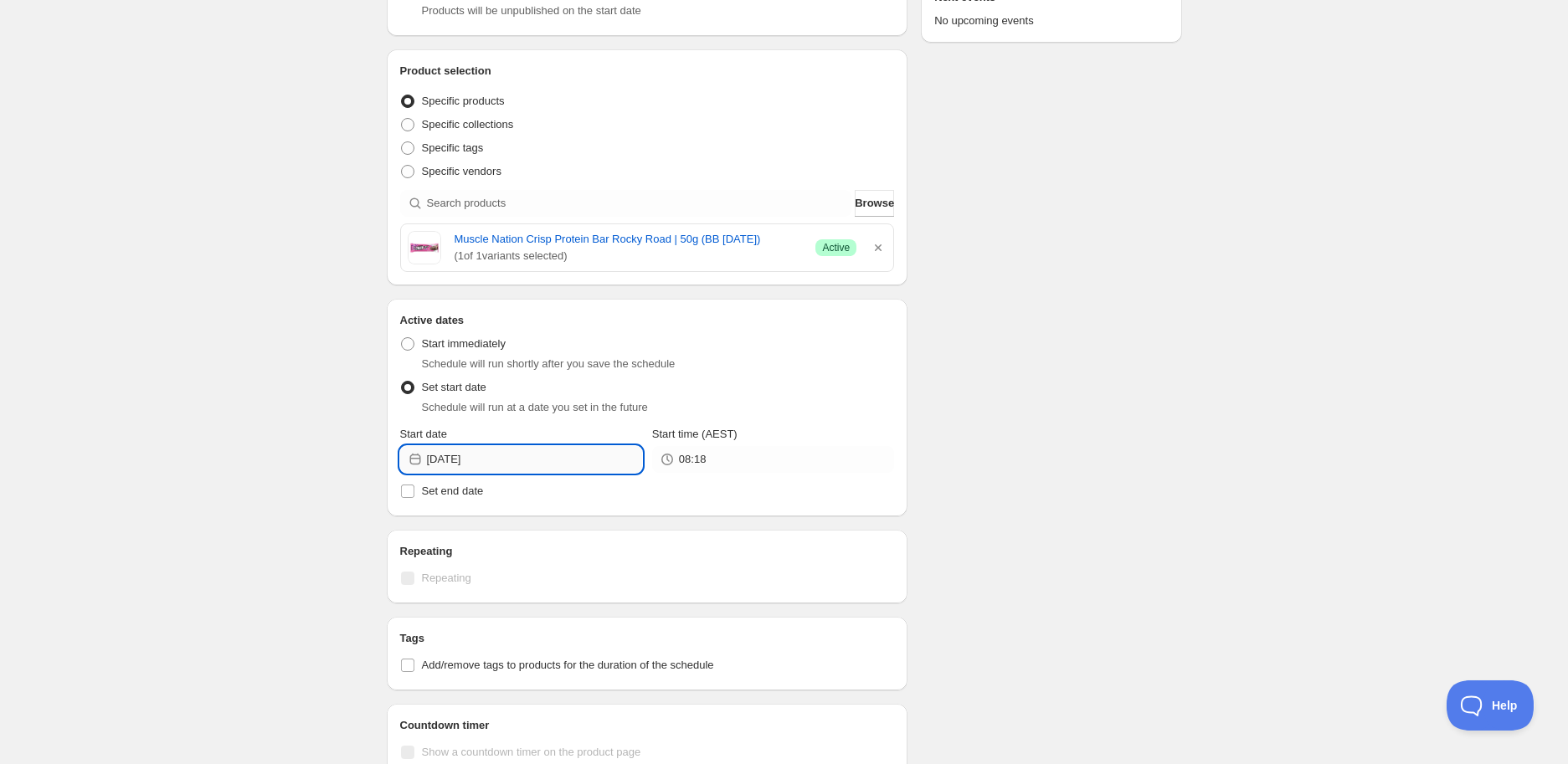
click at [552, 461] on input "[DATE]" at bounding box center [534, 459] width 215 height 27
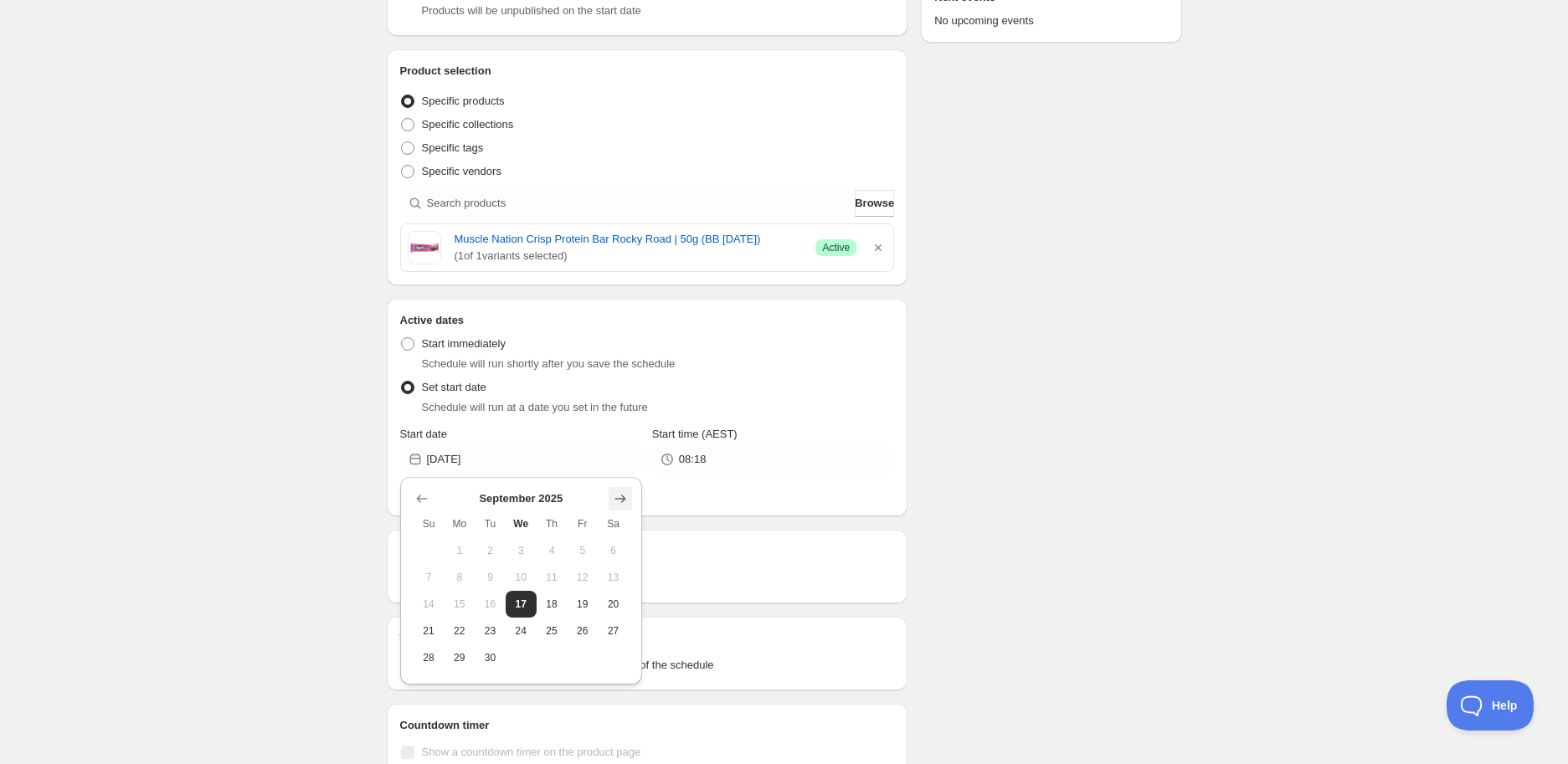
click at [624, 499] on icon "Show next month, October 2025" at bounding box center [619, 498] width 16 height 16
click at [617, 602] on span "18" at bounding box center [613, 604] width 17 height 14
type input "[DATE]"
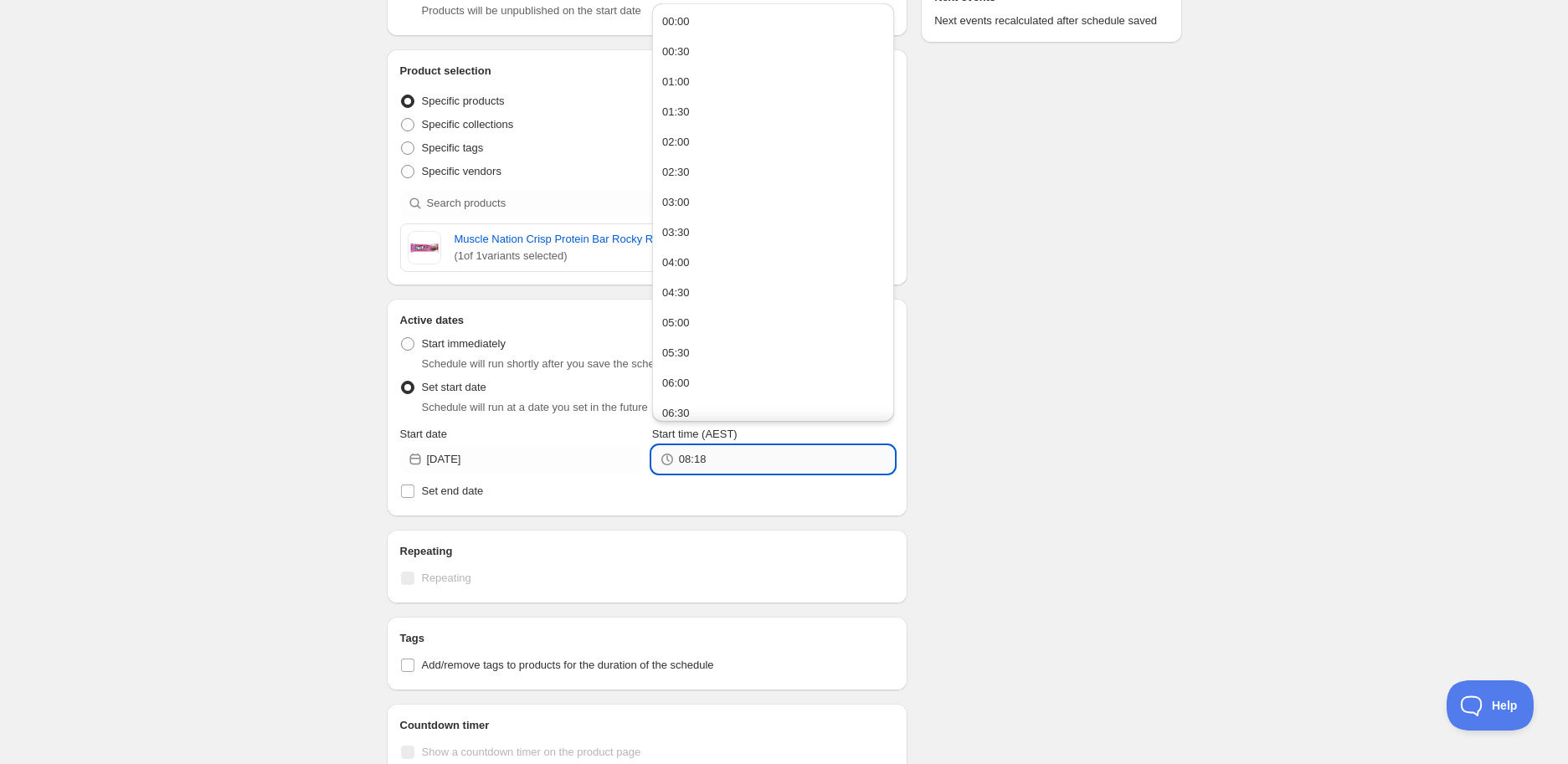
click at [725, 464] on input "08:18" at bounding box center [786, 459] width 215 height 27
click at [716, 326] on button "05:00" at bounding box center [773, 323] width 232 height 27
type input "05:00"
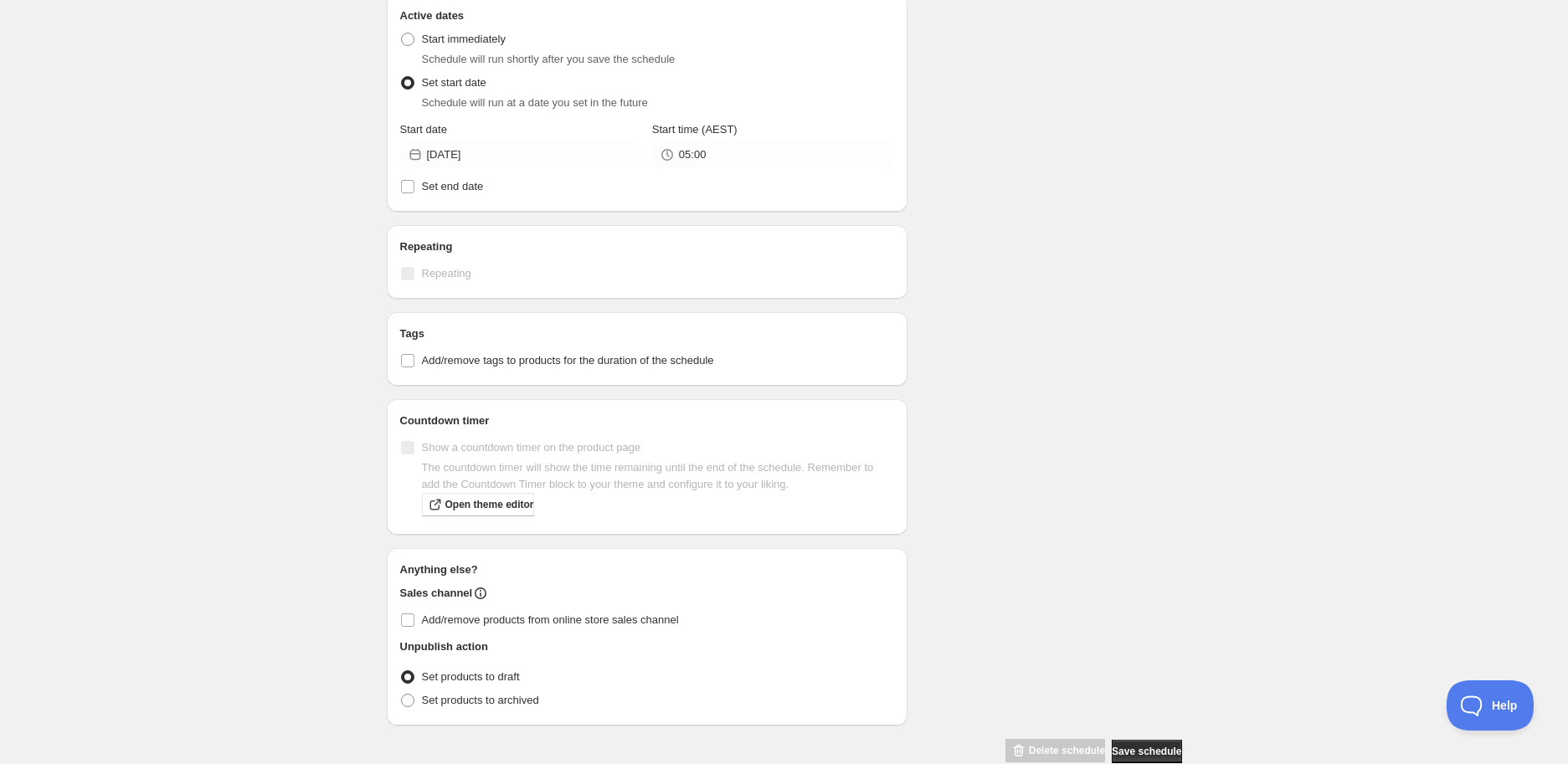
scroll to position [613, 0]
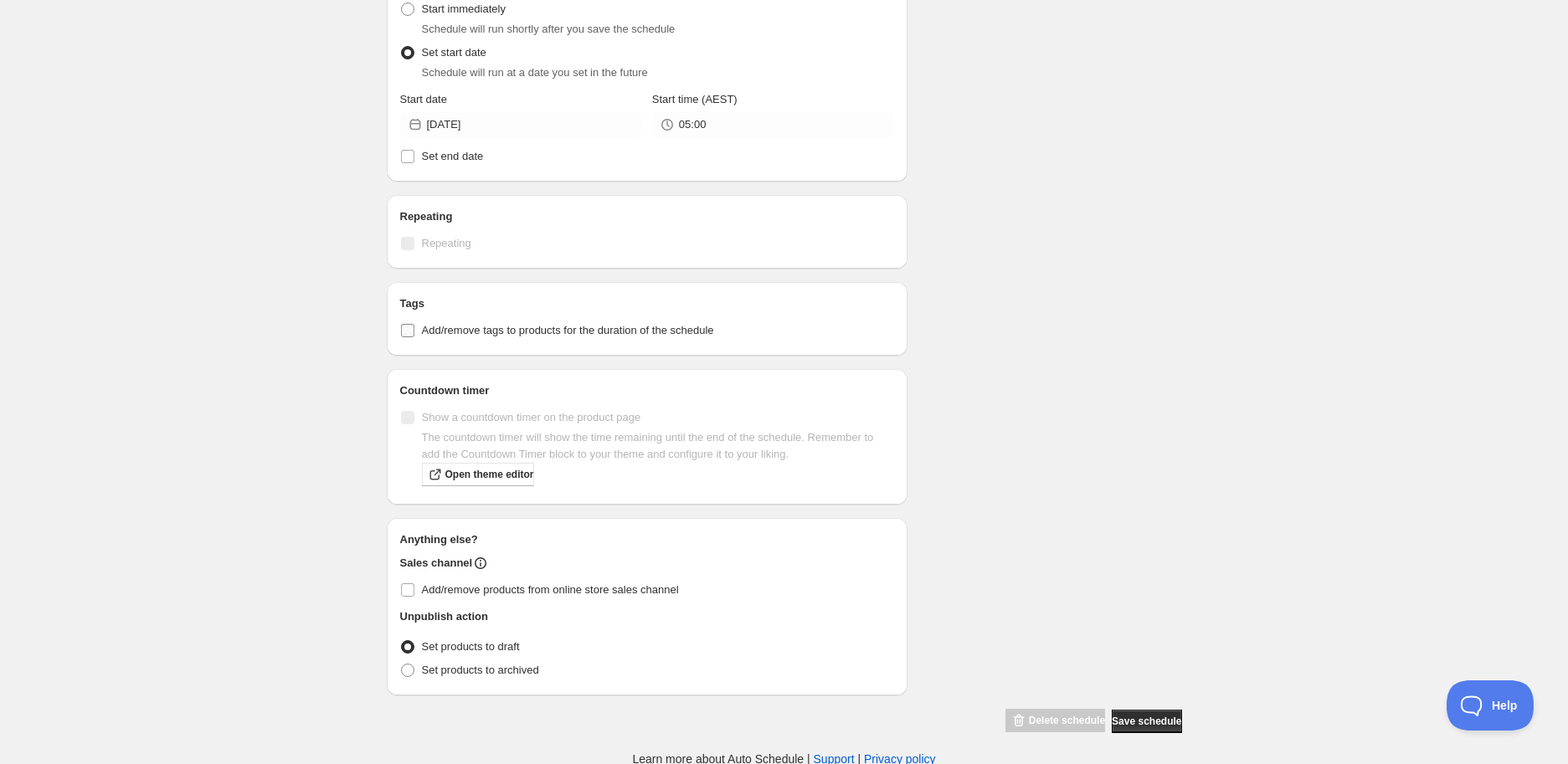
click at [444, 326] on span "Add/remove tags to products for the duration of the schedule" at bounding box center [568, 330] width 292 height 13
click at [414, 326] on input "Add/remove tags to products for the duration of the schedule" at bounding box center [407, 331] width 14 height 14
checkbox input "true"
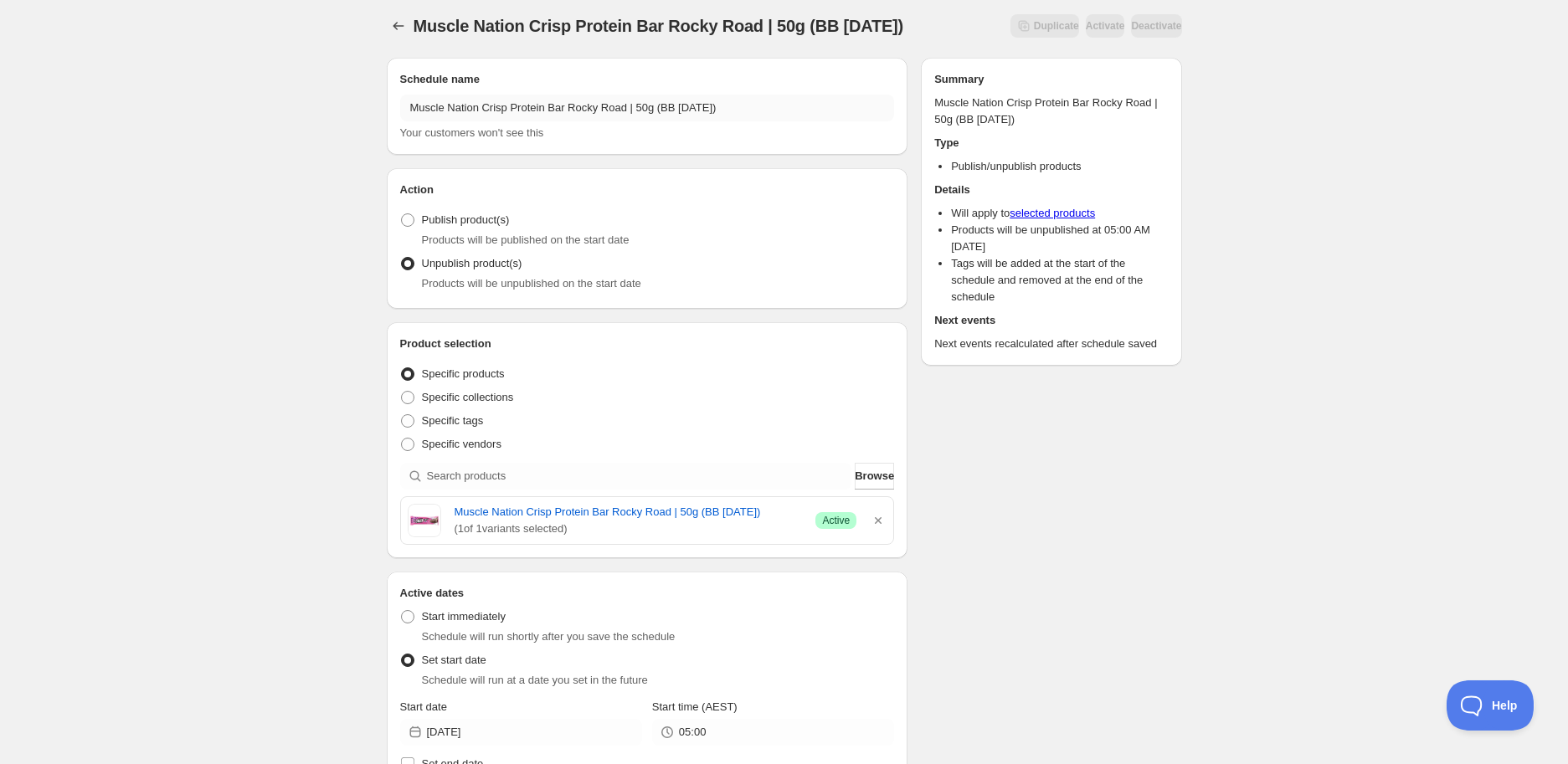
scroll to position [0, 0]
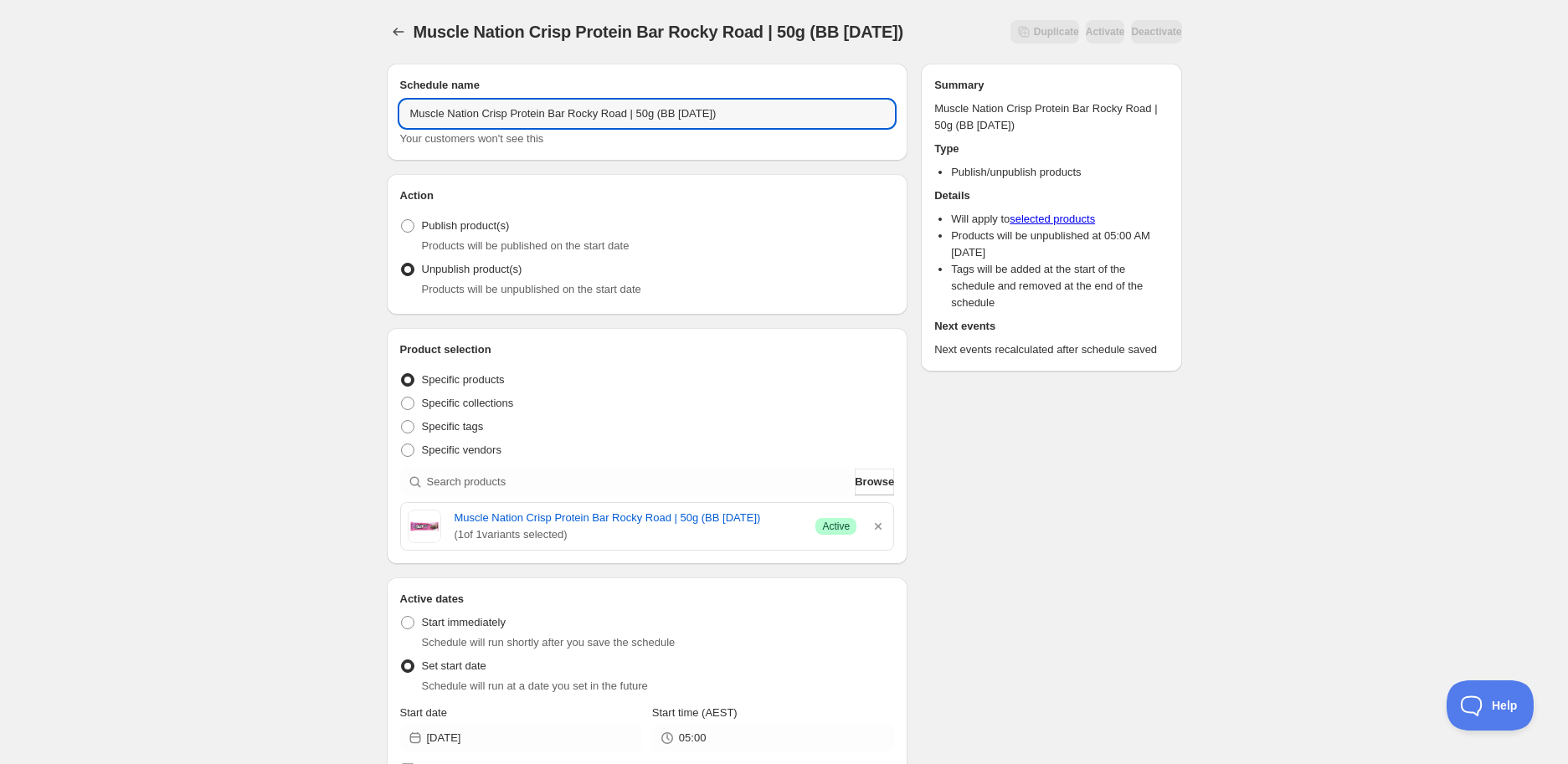
drag, startPoint x: 780, startPoint y: 113, endPoint x: 87, endPoint y: 70, distance: 694.3
click at [87, 76] on div "Muscle Nation Crisp Protein Bar Rocky Road | 50g (BB [DATE]). This page is read…" at bounding box center [784, 749] width 1568 height 1498
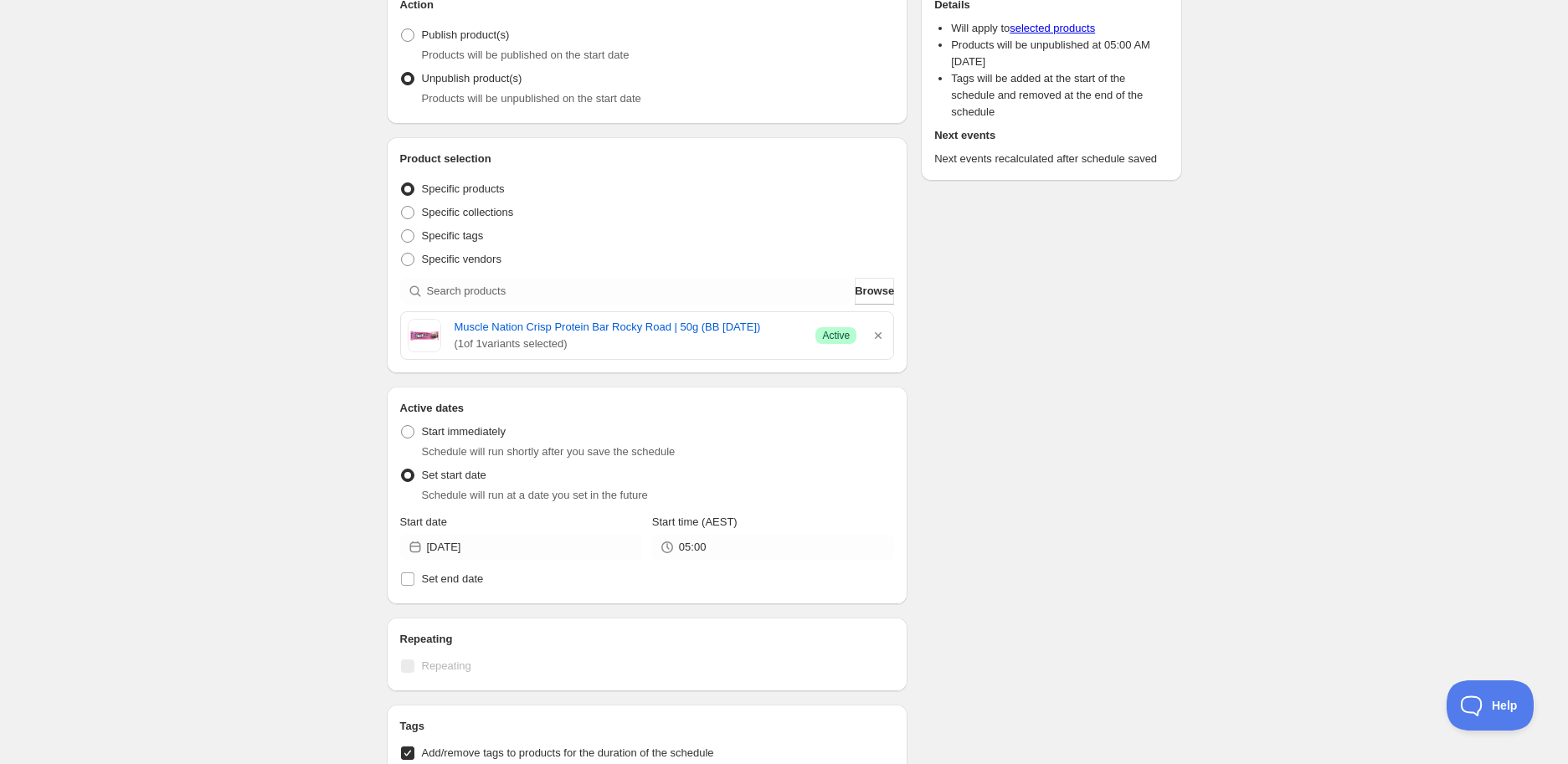
scroll to position [650, 0]
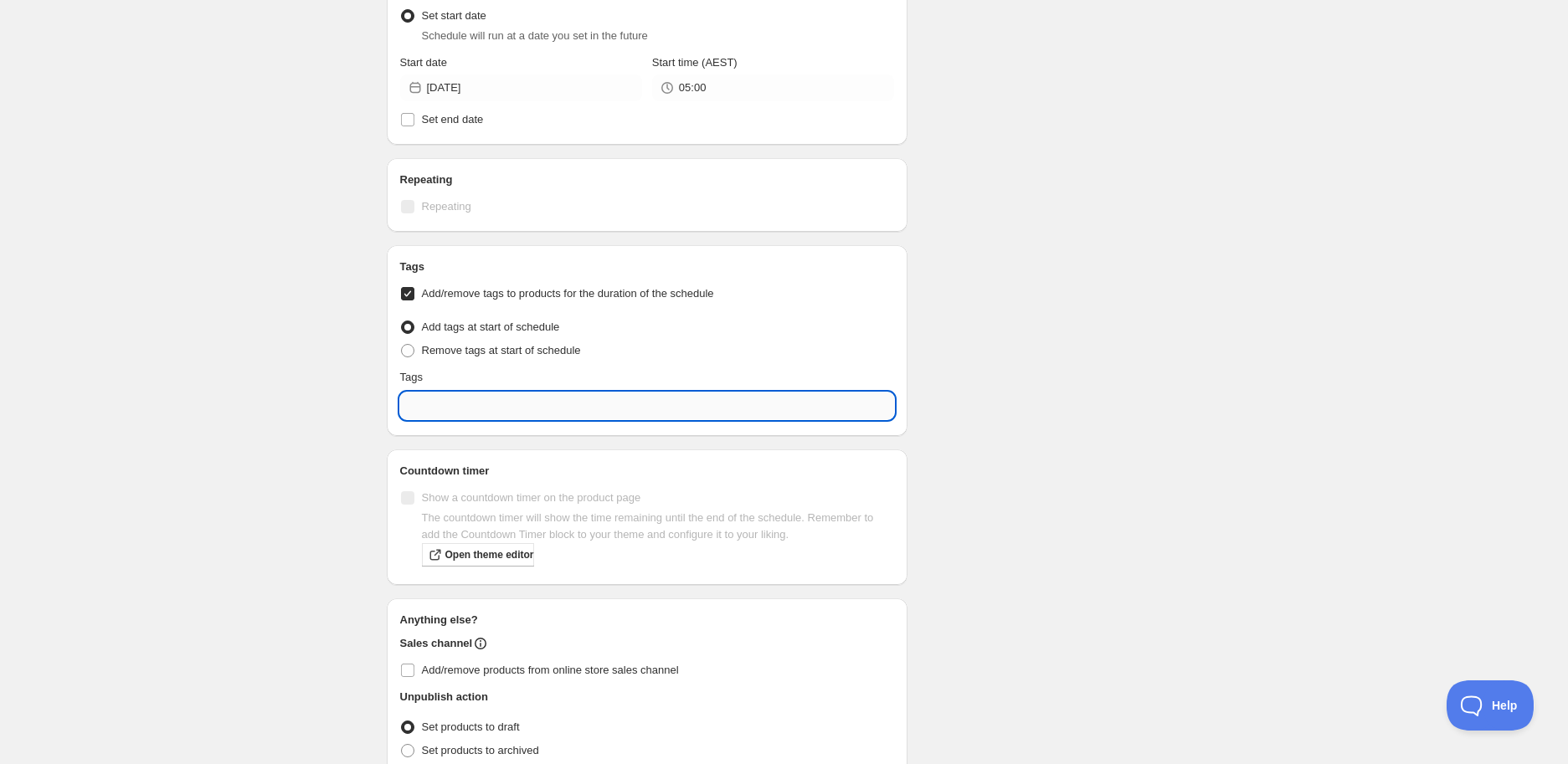
click at [505, 412] on input "text" at bounding box center [647, 406] width 494 height 27
click at [492, 484] on div "EXP Draft" at bounding box center [647, 482] width 468 height 23
type input "EXP Draft"
checkbox input "true"
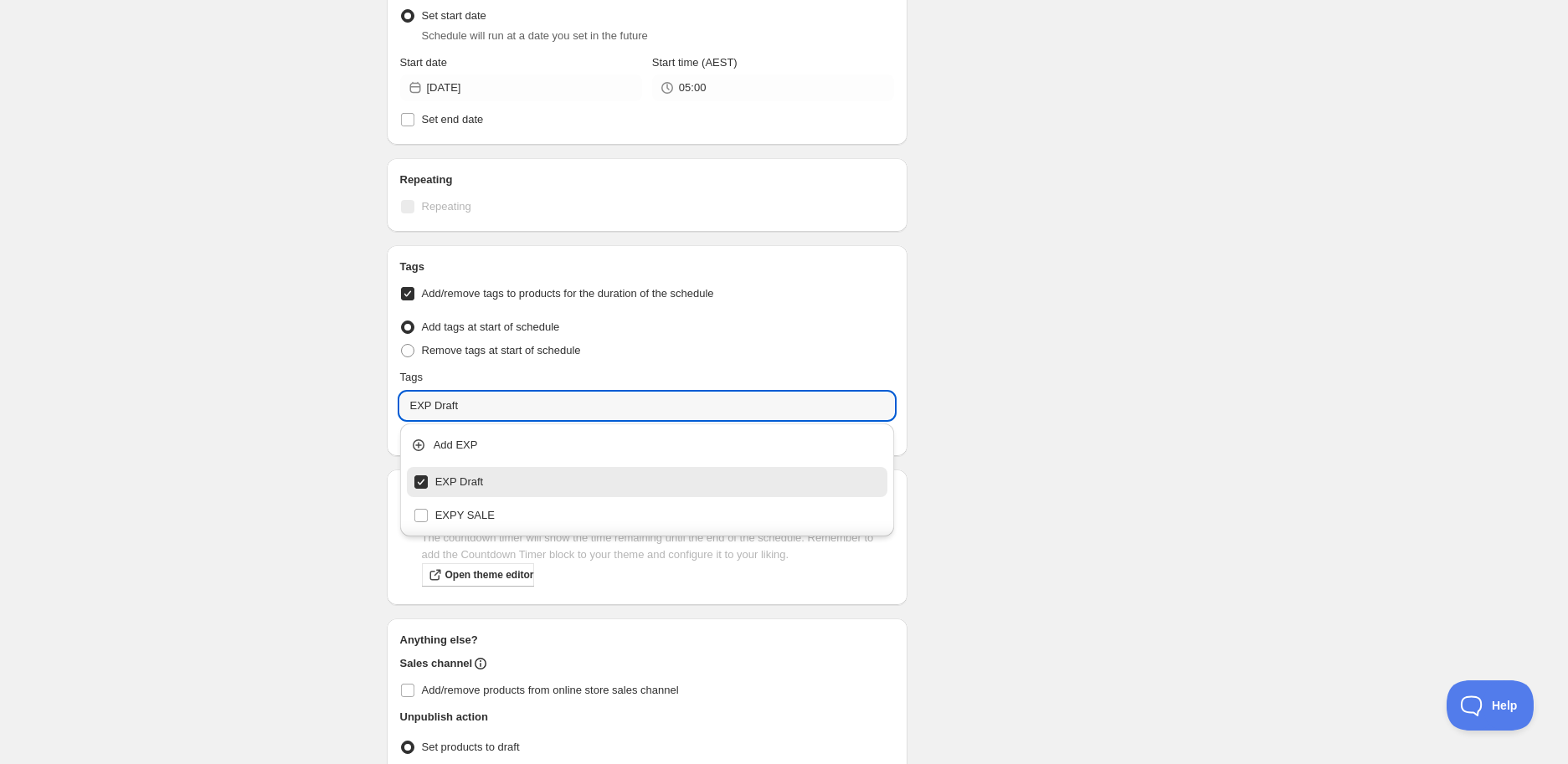
type input "EXP Draft"
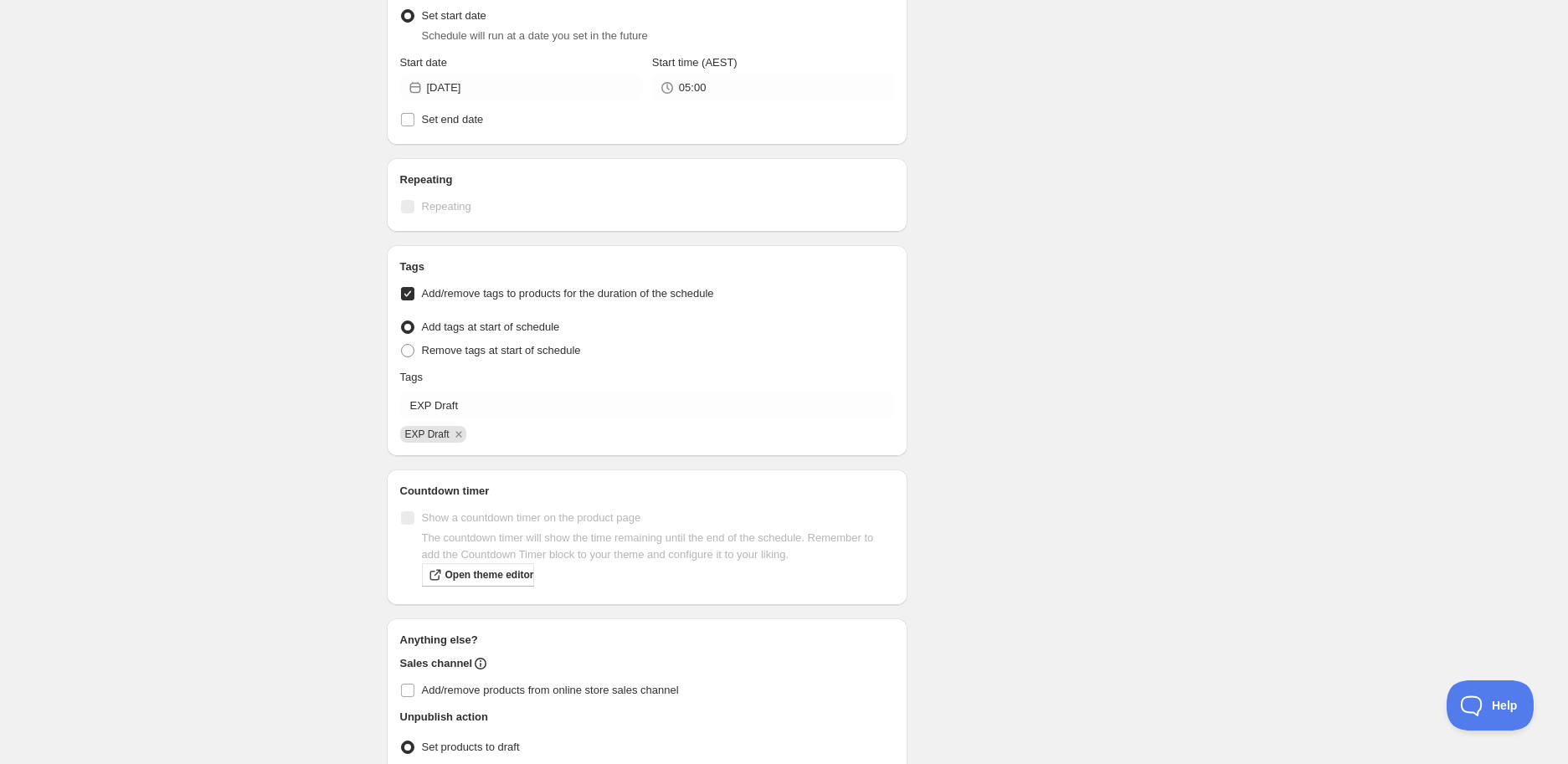
click at [261, 528] on div "Muscle Nation Crisp Protein Bar Rocky Road | 50g (BB [DATE]). This page is read…" at bounding box center [784, 108] width 1568 height 1517
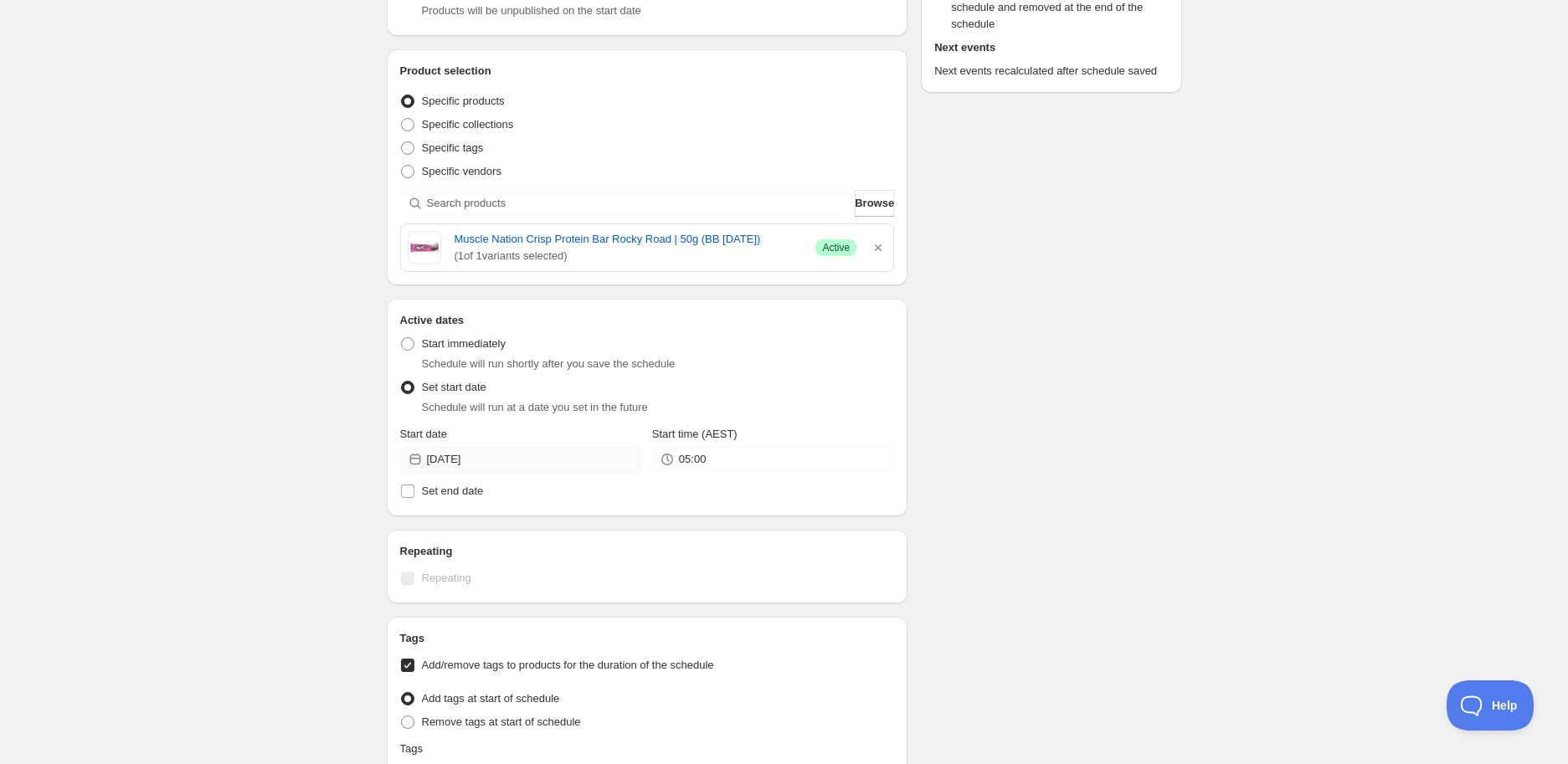
scroll to position [0, 0]
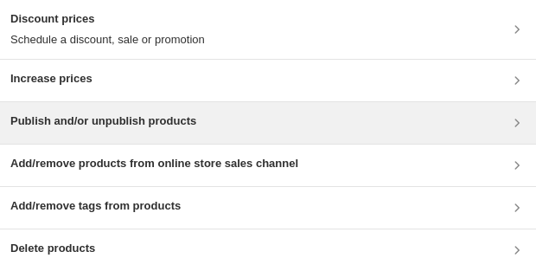
click at [118, 118] on h3 "Publish and/or unpublish products" at bounding box center [103, 120] width 186 height 17
click at [196, 138] on div "Publish and/or unpublish products" at bounding box center [268, 123] width 536 height 42
